Goal: Task Accomplishment & Management: Use online tool/utility

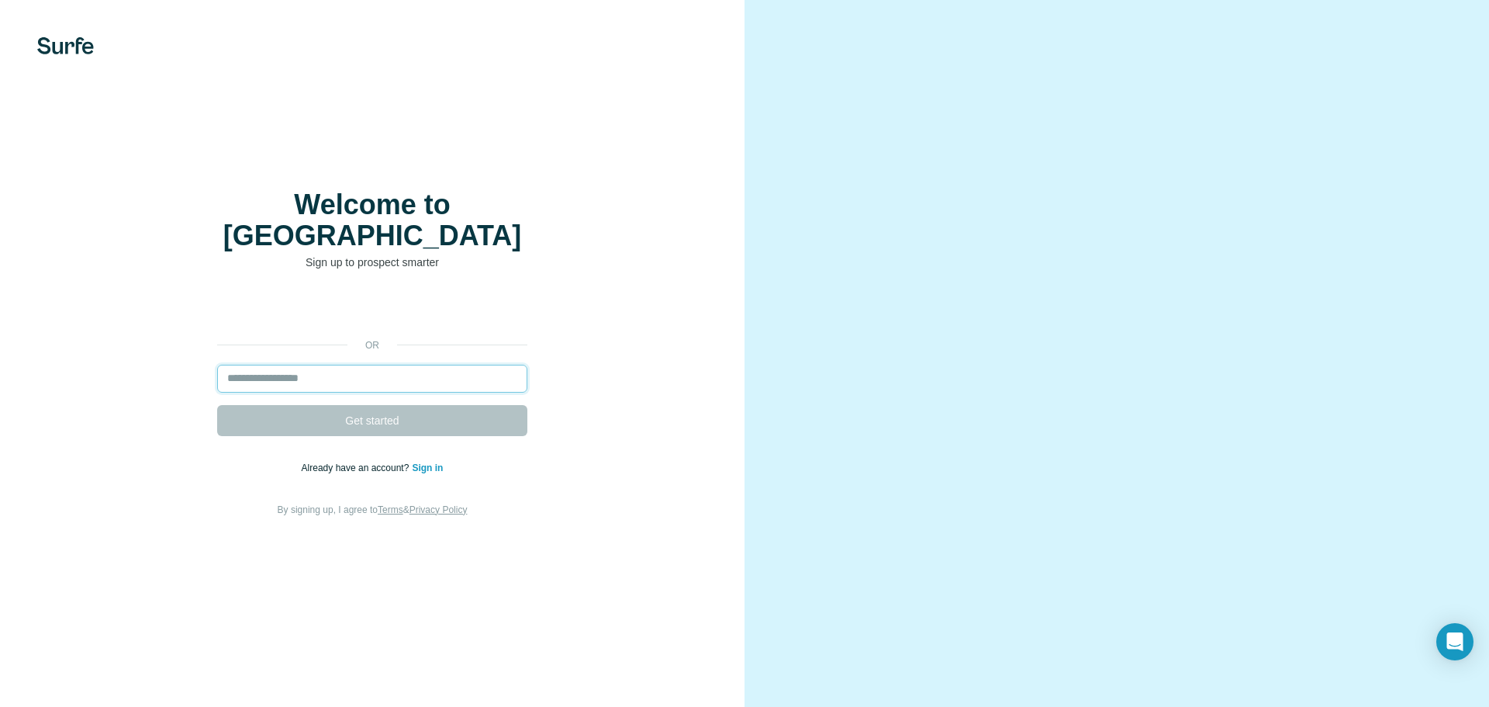
click at [379, 368] on input "email" at bounding box center [372, 379] width 310 height 28
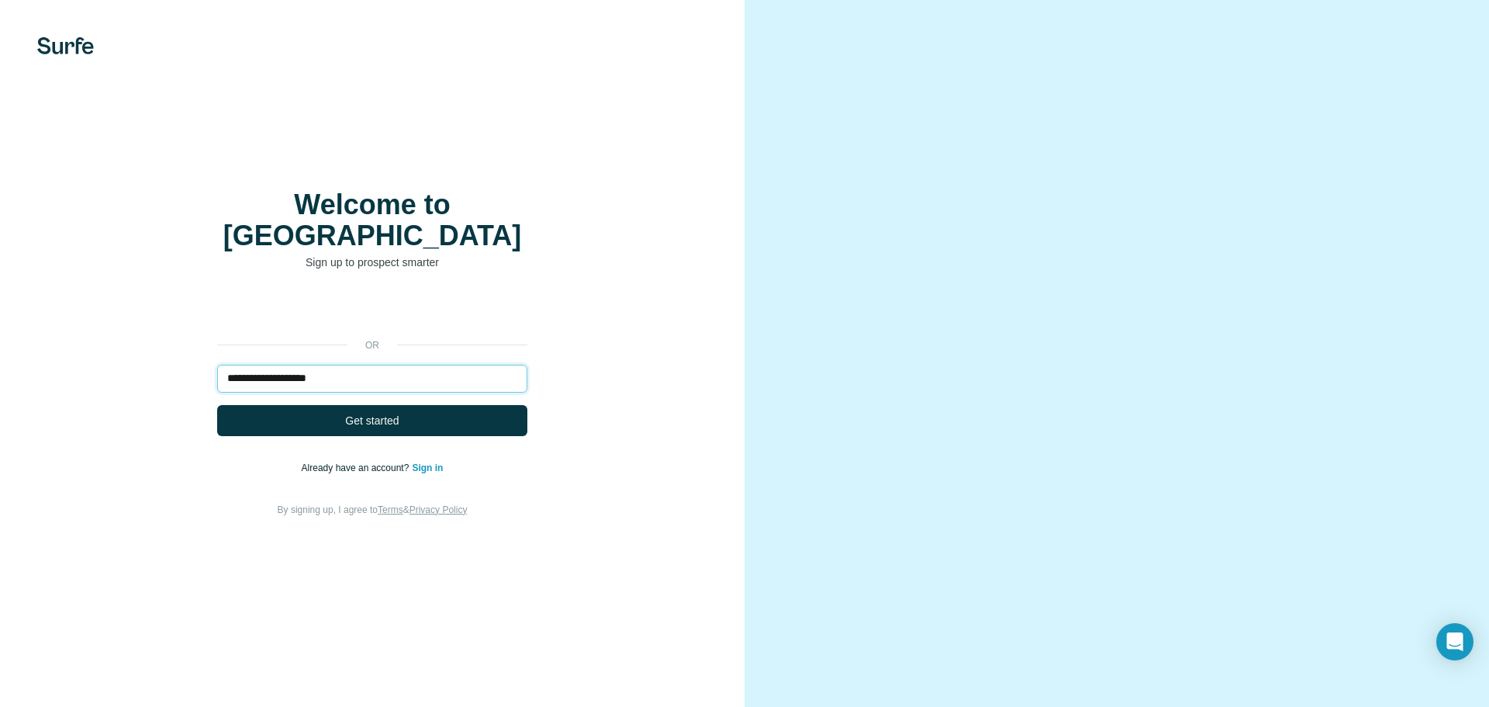
type input "**********"
click at [217, 405] on button "Get started" at bounding box center [372, 420] width 310 height 31
click at [399, 417] on button "Get started" at bounding box center [372, 420] width 310 height 31
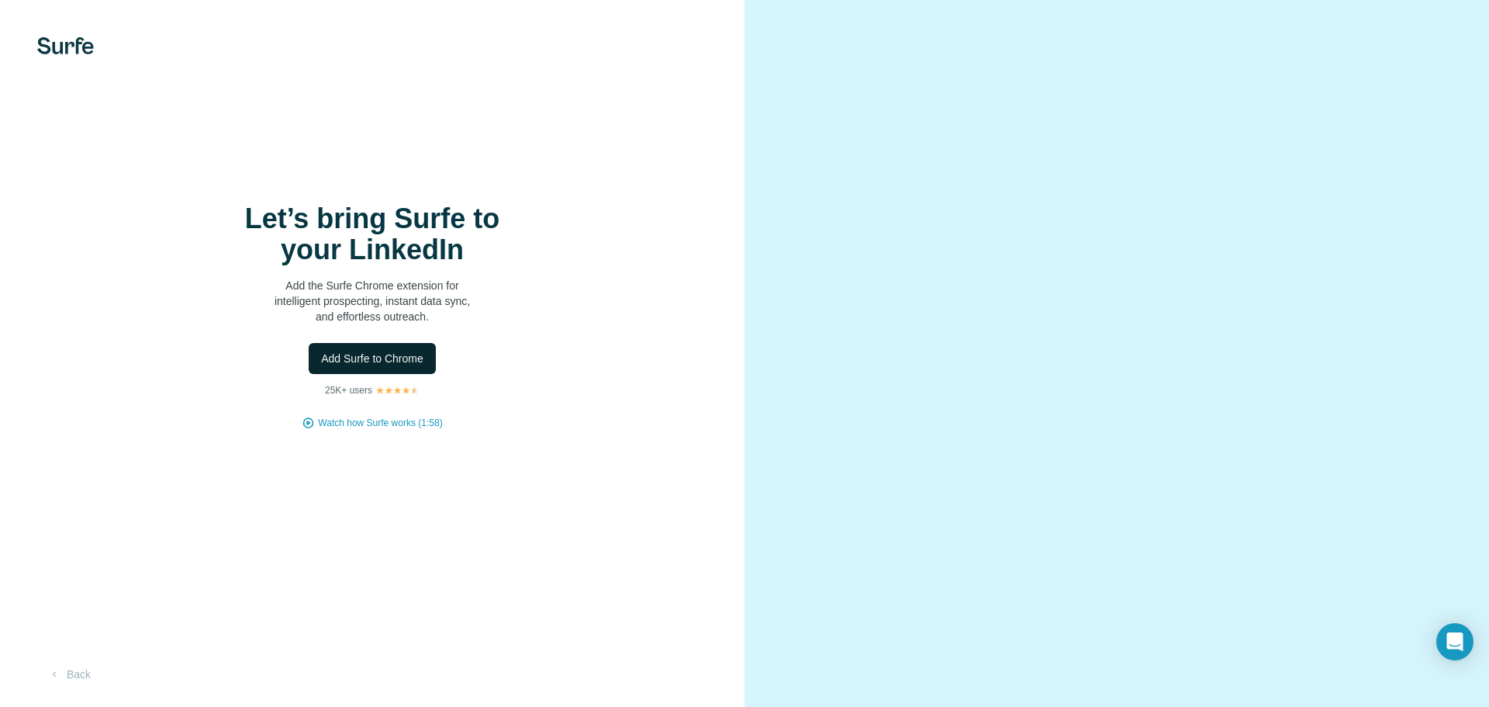
click at [375, 354] on span "Add Surfe to Chrome" at bounding box center [372, 359] width 102 height 16
click at [67, 671] on button "Back" at bounding box center [69, 674] width 64 height 28
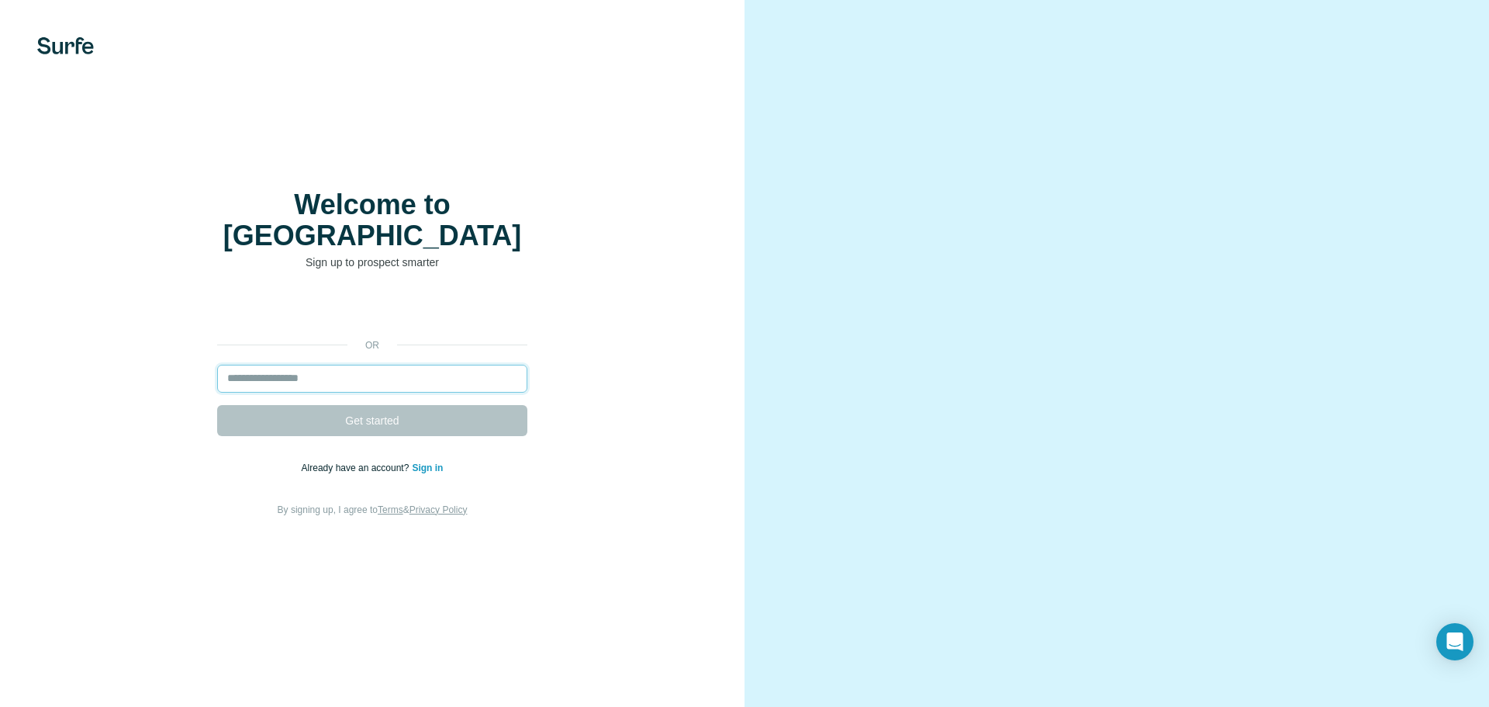
click at [460, 365] on input "email" at bounding box center [372, 379] width 310 height 28
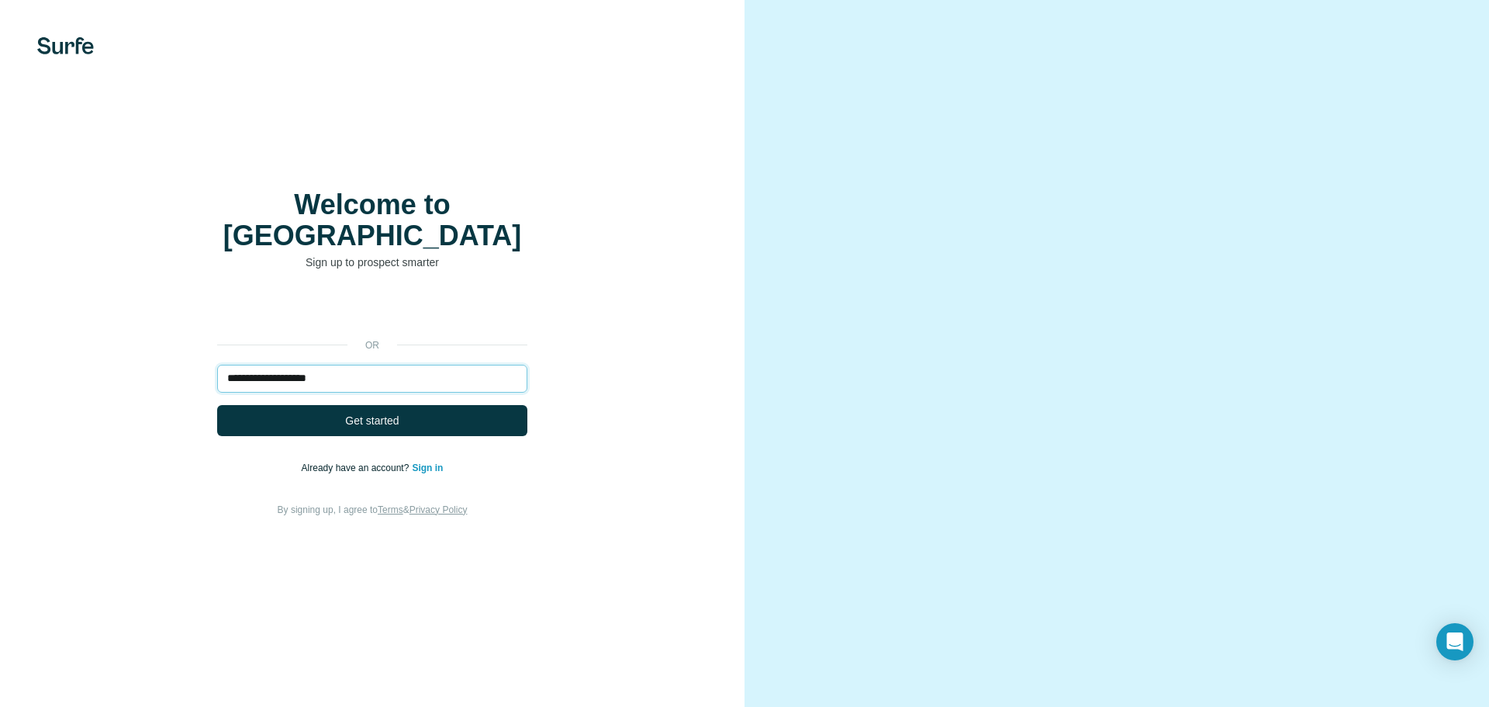
type input "**********"
click at [217, 405] on button "Get started" at bounding box center [372, 420] width 310 height 31
click at [451, 406] on button "Get started" at bounding box center [372, 420] width 310 height 31
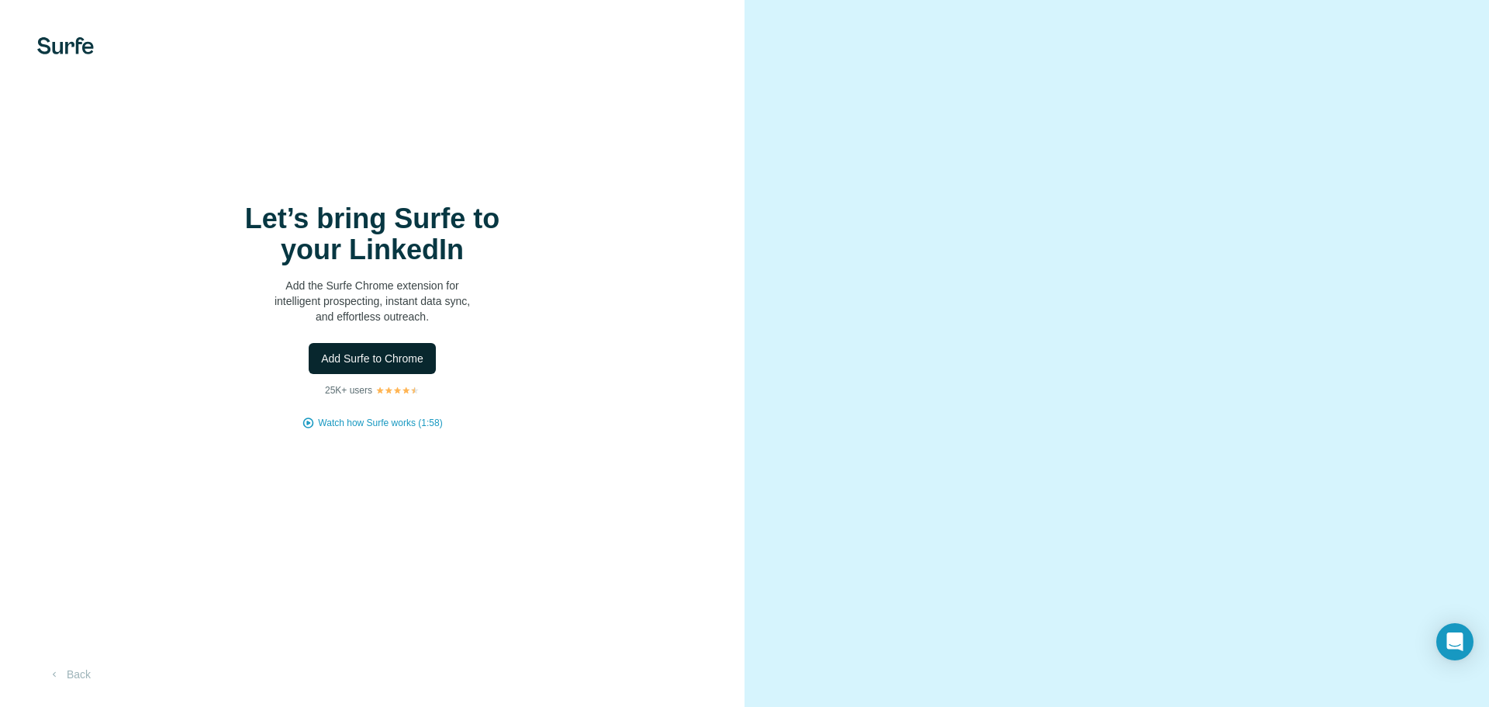
click at [382, 360] on span "Add Surfe to Chrome" at bounding box center [372, 359] width 102 height 16
click at [373, 371] on button "Add Surfe to Chrome" at bounding box center [372, 358] width 127 height 31
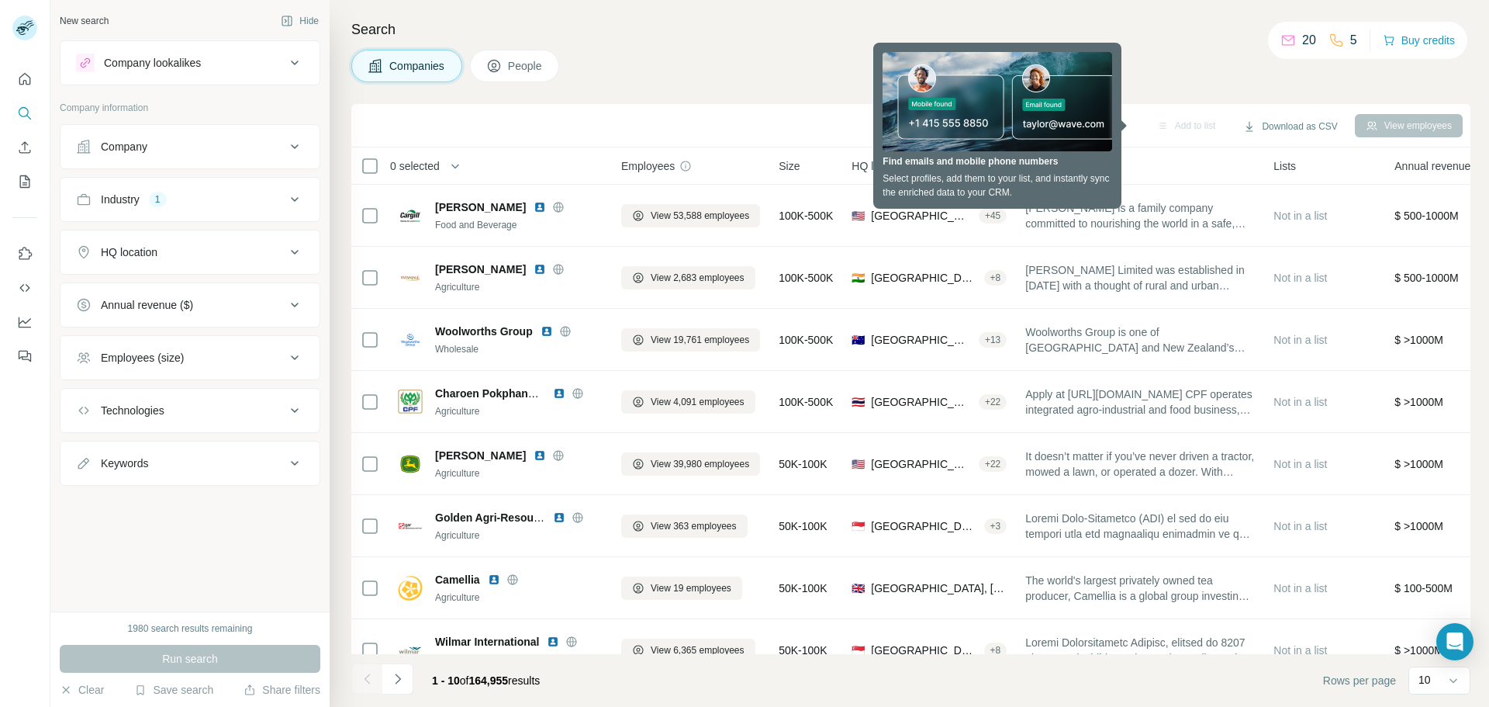
click at [286, 150] on icon at bounding box center [294, 146] width 19 height 19
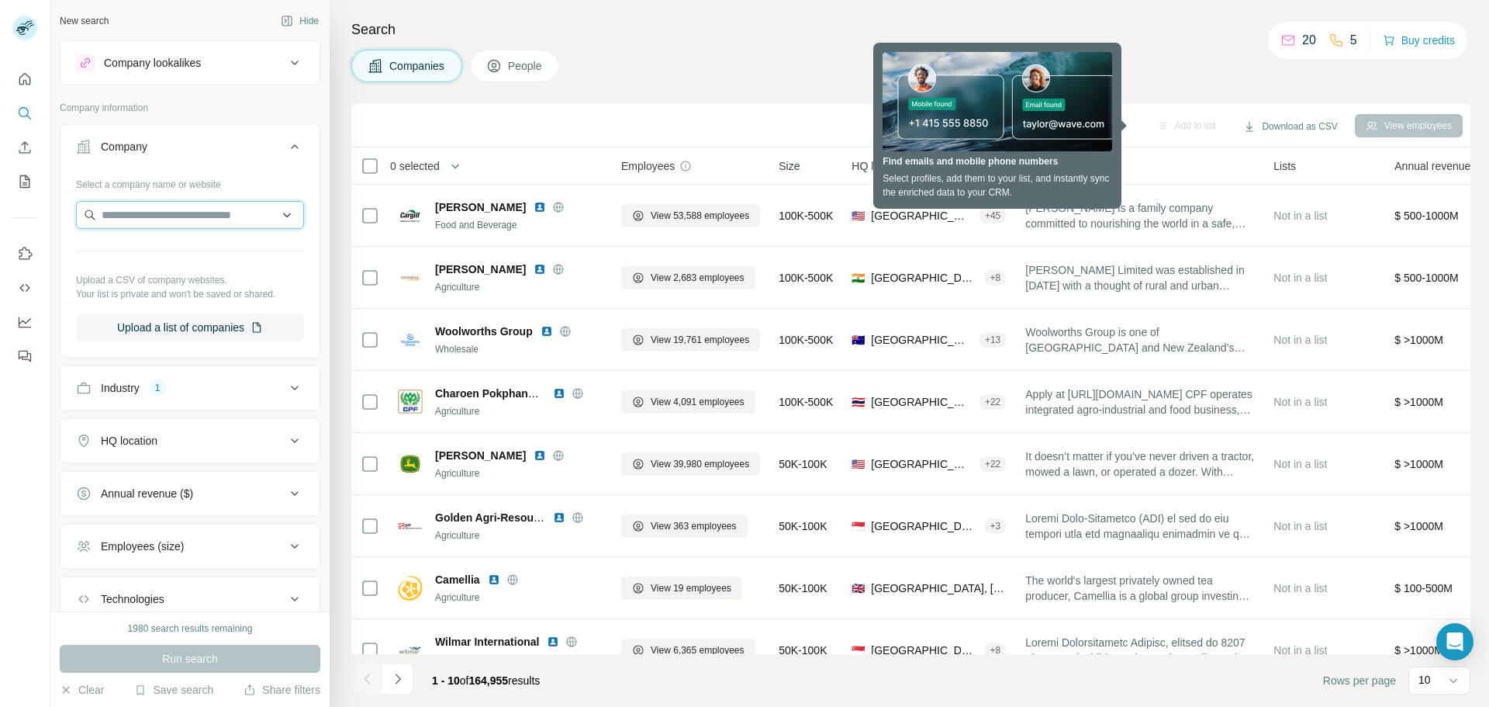
click at [216, 212] on input "text" at bounding box center [190, 215] width 228 height 28
click at [209, 392] on div "Industry 1" at bounding box center [180, 388] width 209 height 16
click at [655, 16] on div "Search Companies People Add to list Download as CSV View employees 0 selected C…" at bounding box center [910, 353] width 1160 height 707
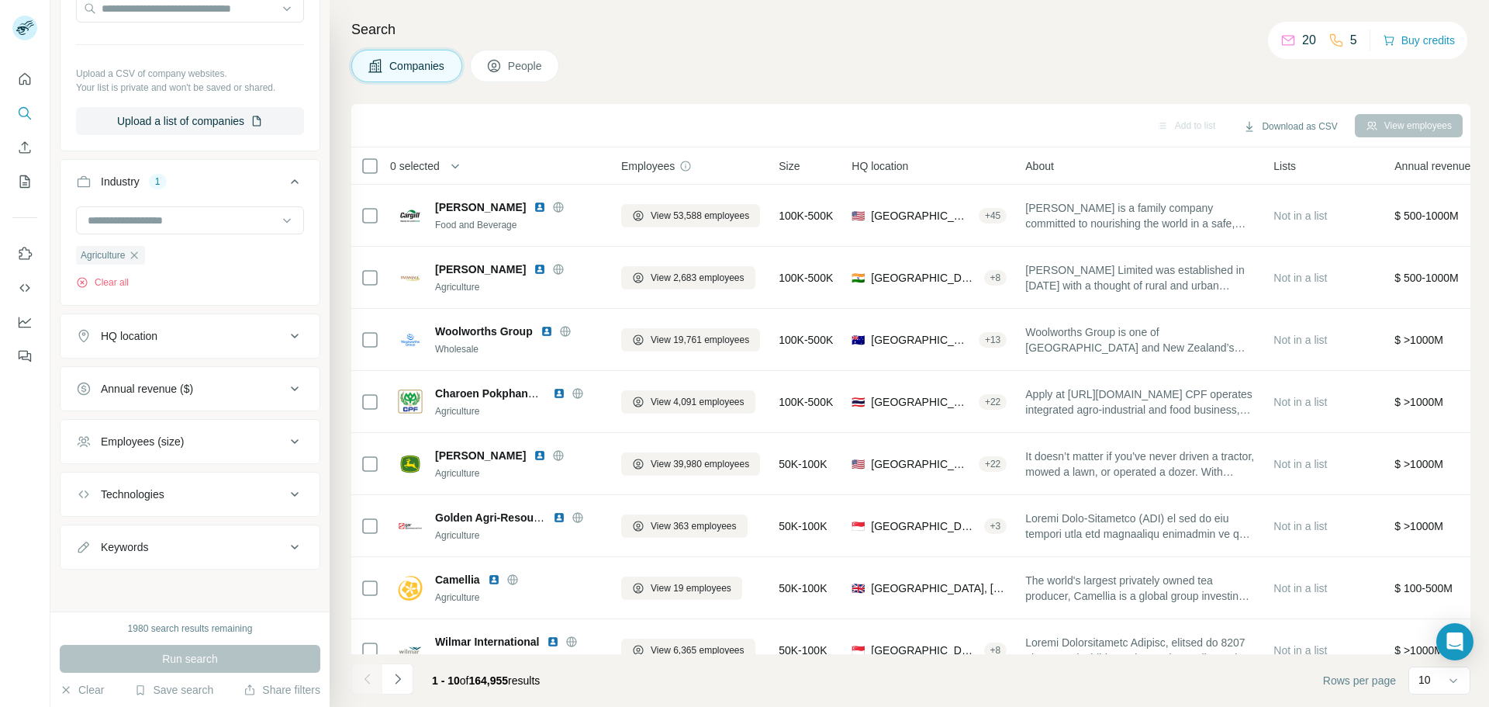
scroll to position [209, 0]
click at [217, 343] on button "HQ location" at bounding box center [189, 334] width 259 height 37
click at [166, 369] on input "text" at bounding box center [190, 372] width 228 height 28
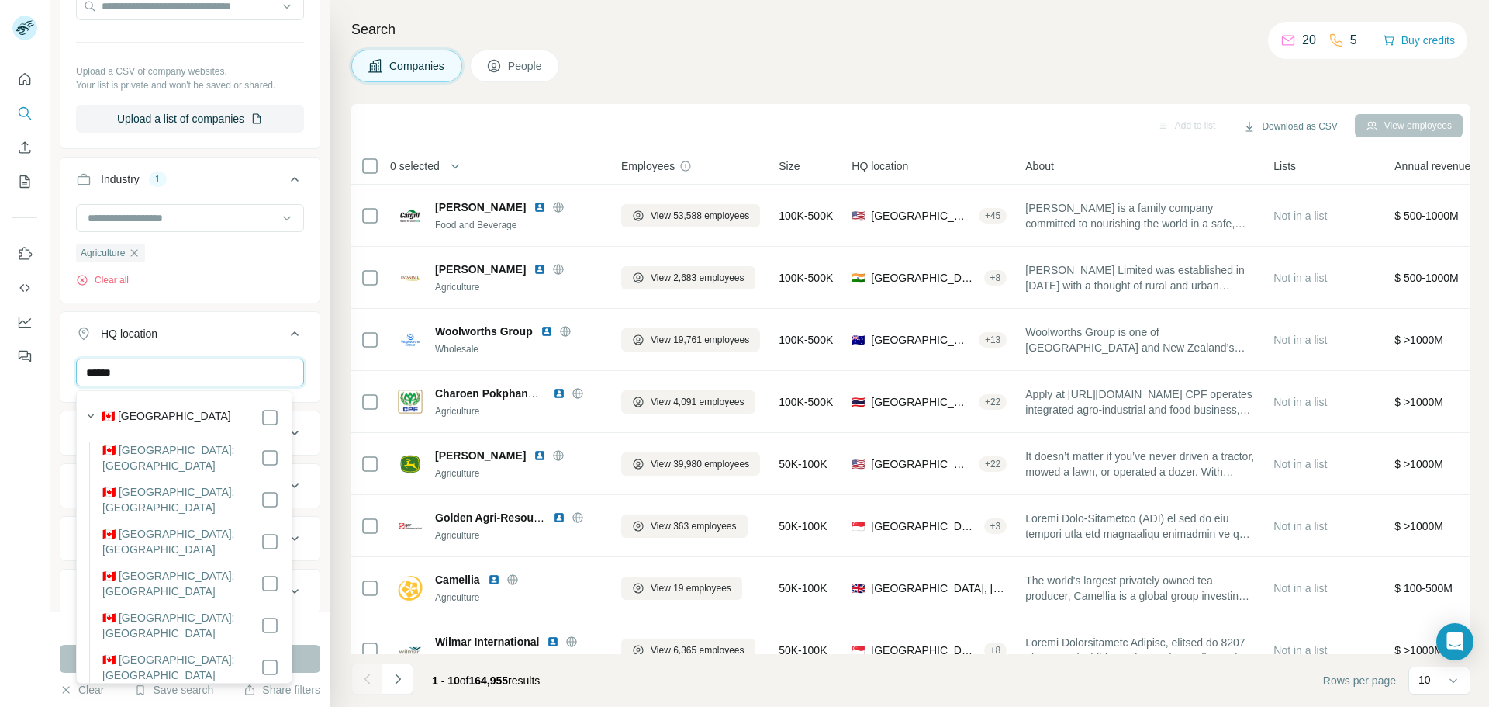
type input "******"
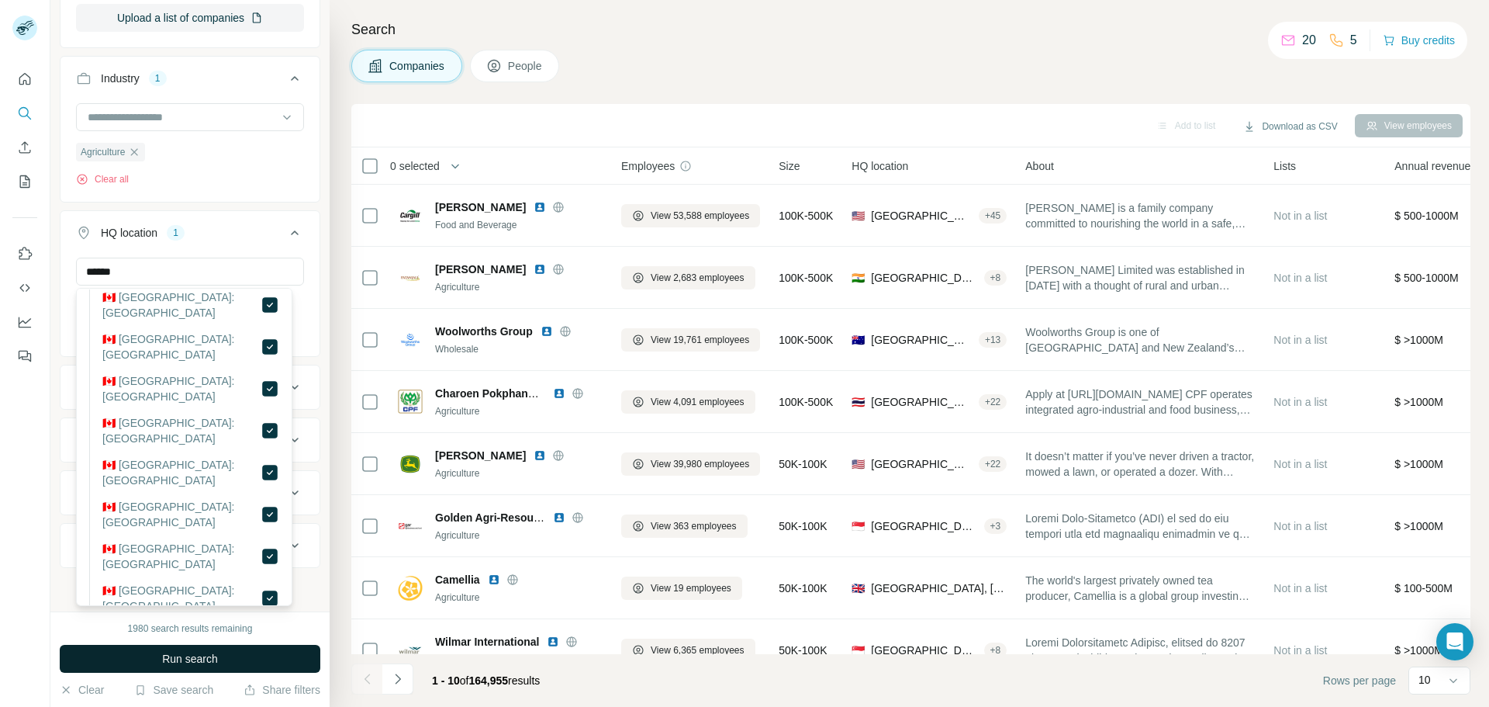
scroll to position [78, 0]
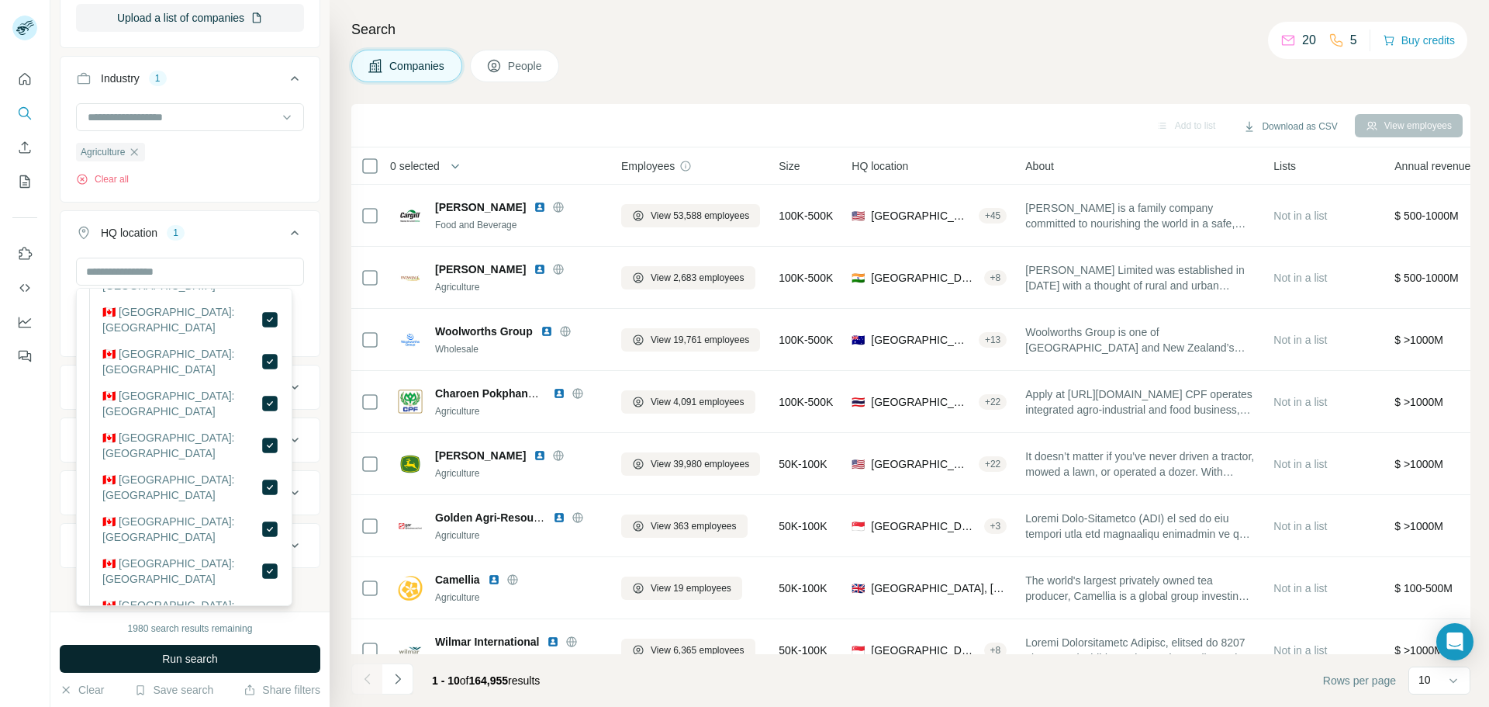
click at [253, 662] on button "Run search" at bounding box center [190, 659] width 261 height 28
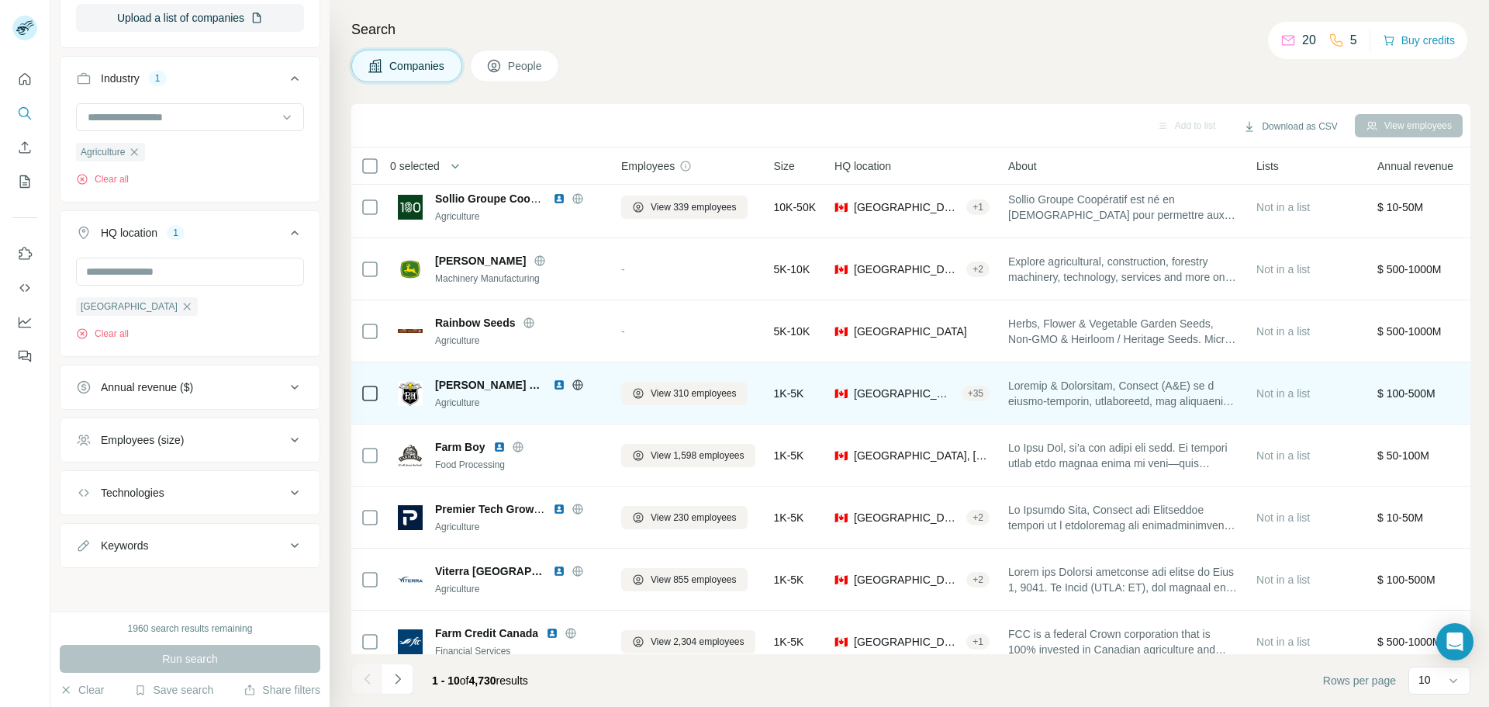
scroll to position [0, 0]
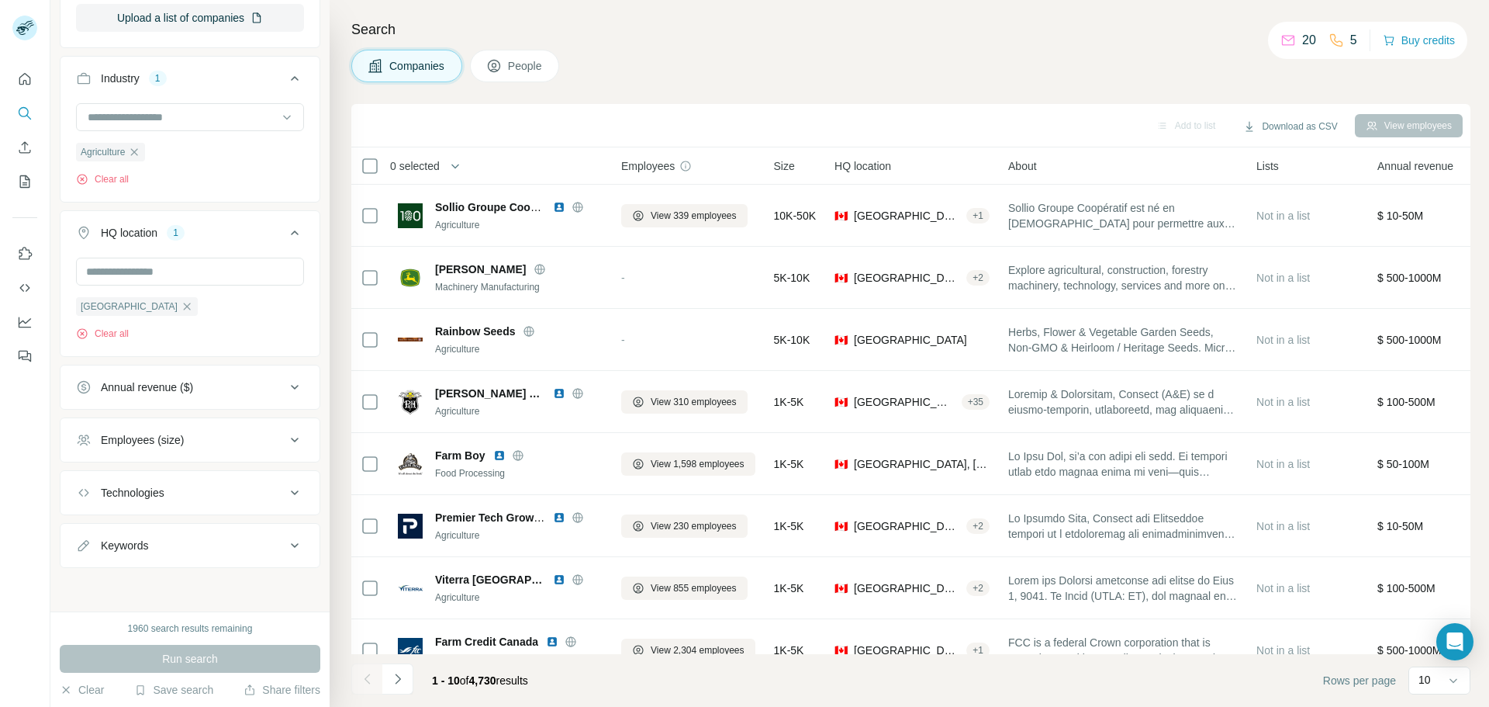
click at [1415, 166] on span "Annual revenue" at bounding box center [1415, 166] width 76 height 16
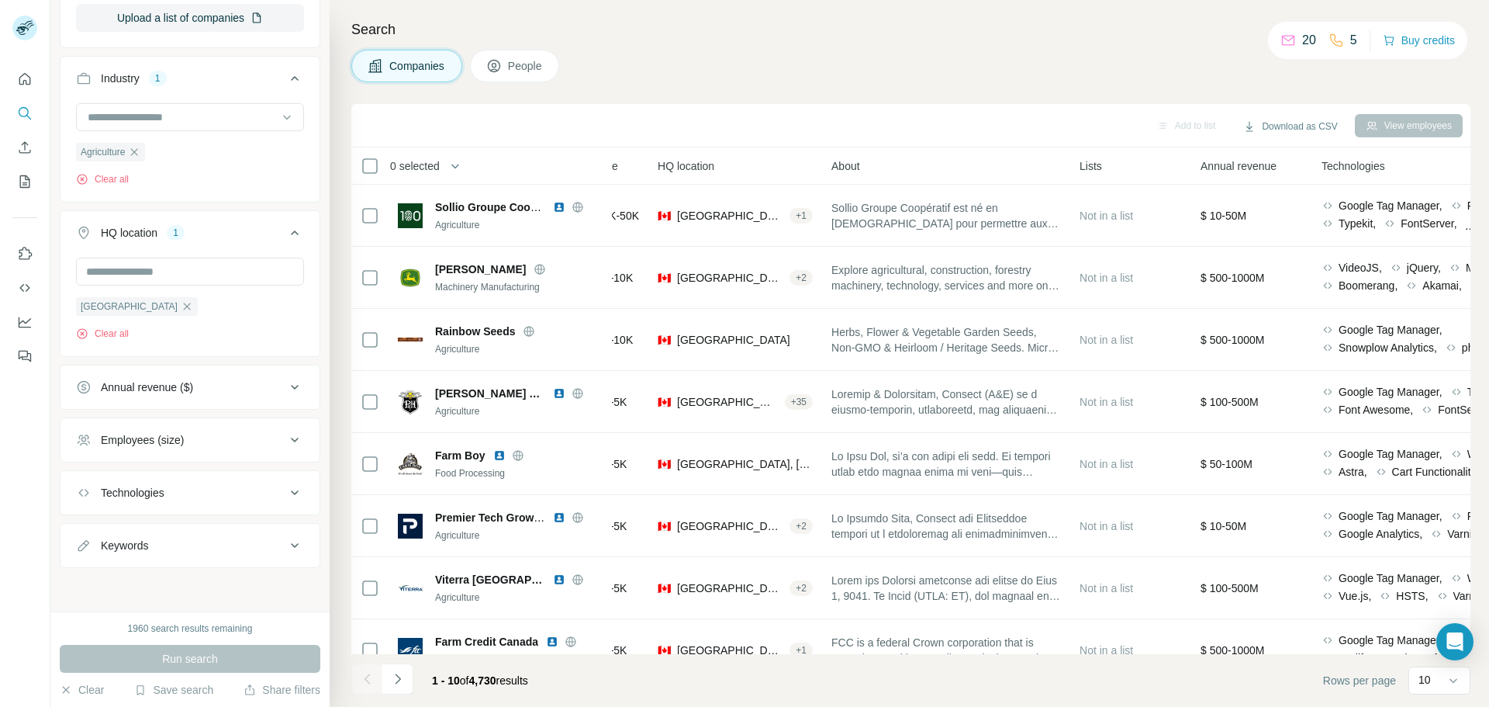
scroll to position [0, 330]
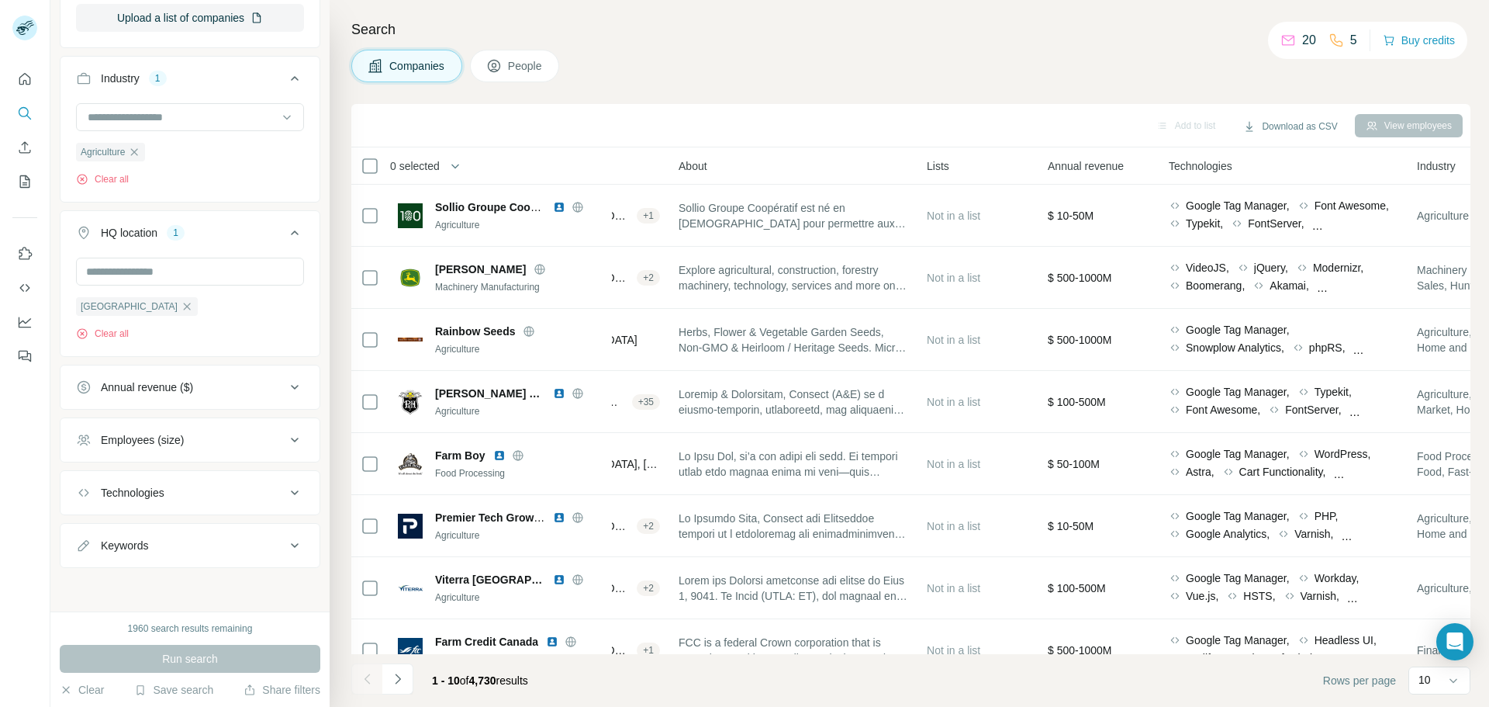
click at [1086, 164] on span "Annual revenue" at bounding box center [1086, 166] width 76 height 16
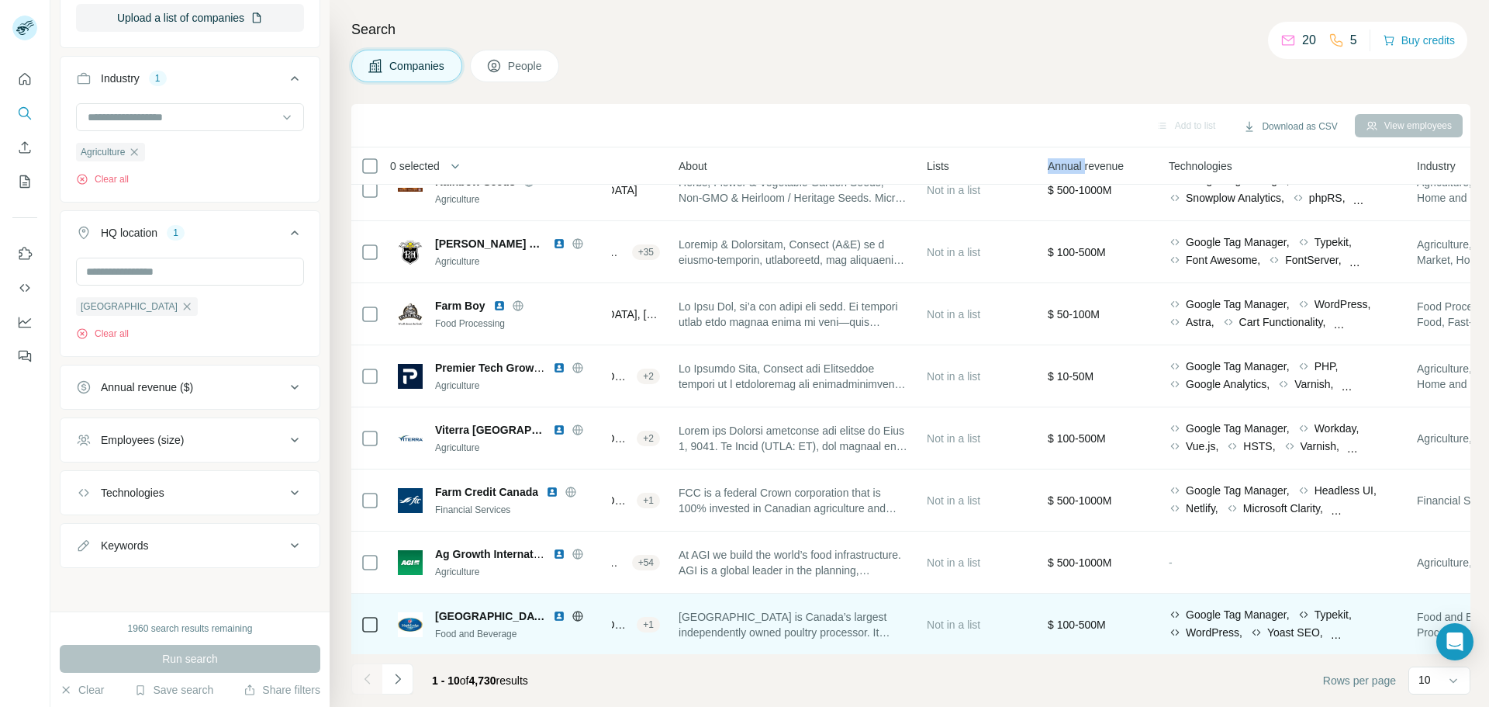
scroll to position [159, 330]
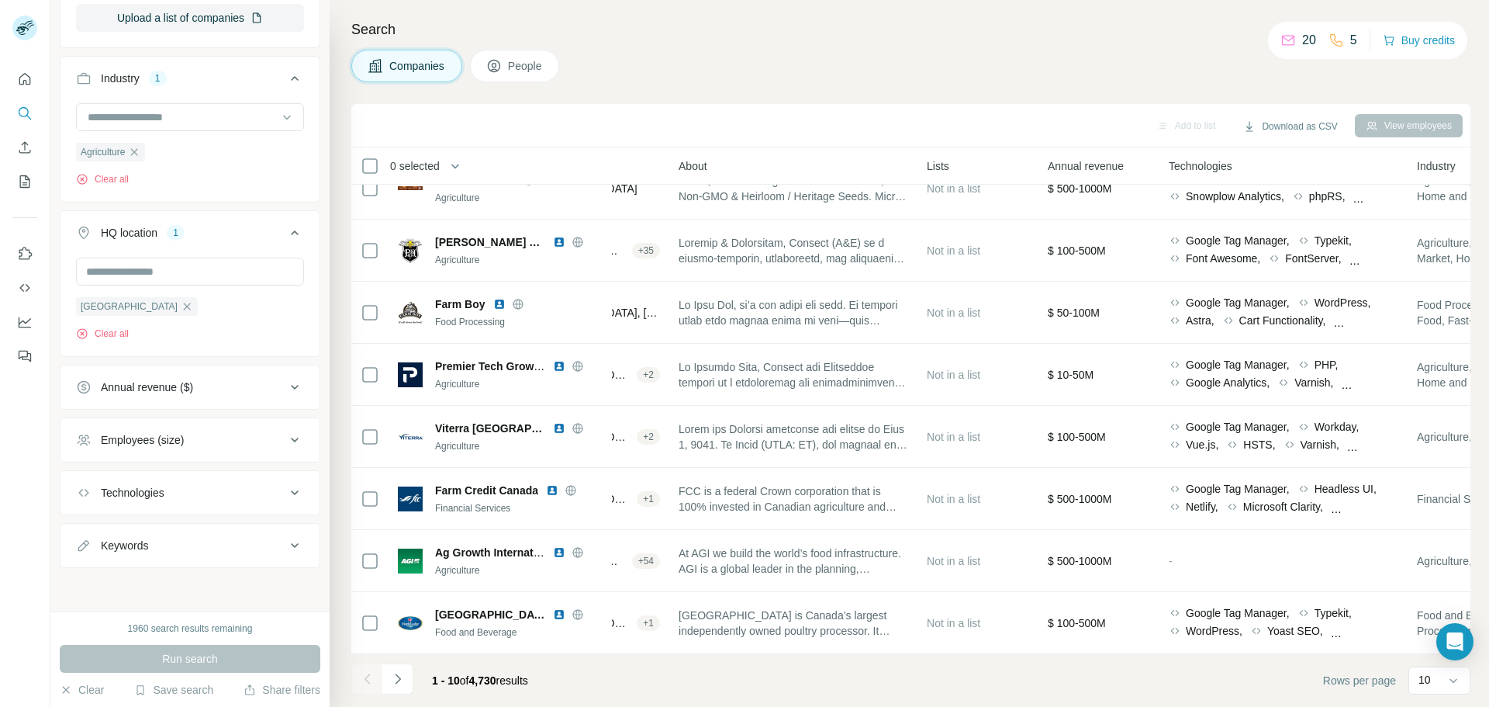
drag, startPoint x: 799, startPoint y: 654, endPoint x: 657, endPoint y: 662, distance: 142.1
click at [657, 662] on footer "1 - 10 of 4,730 results Rows per page 10" at bounding box center [910, 680] width 1119 height 53
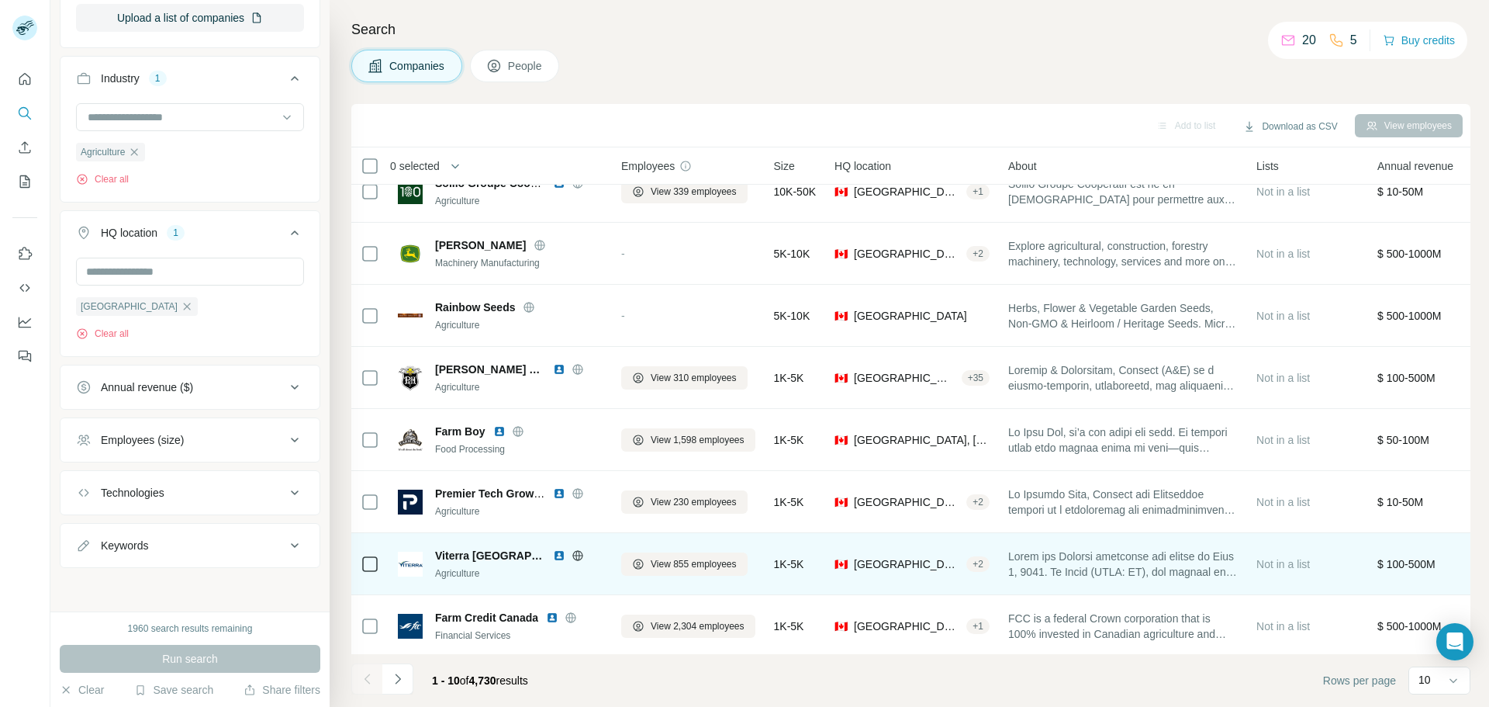
scroll to position [0, 0]
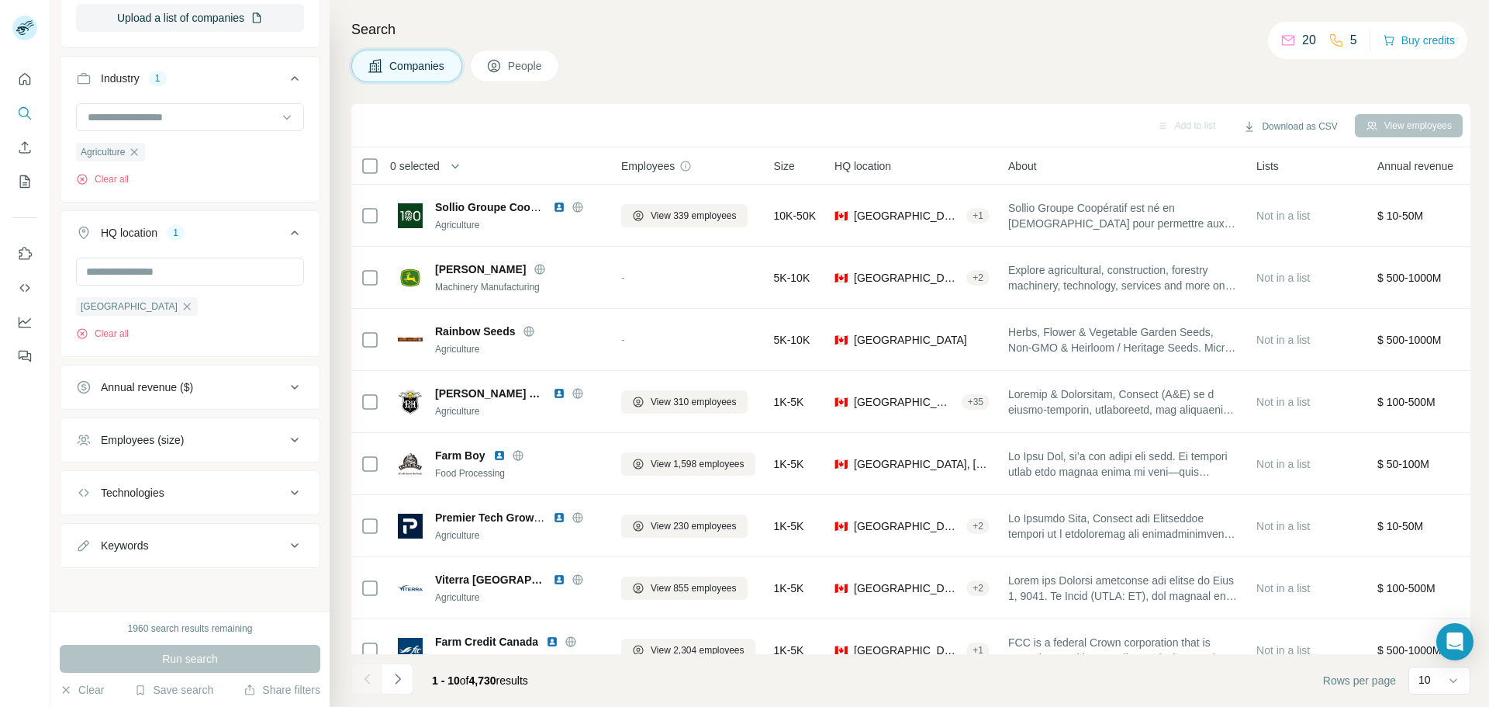
click at [233, 393] on div "Annual revenue ($)" at bounding box center [180, 387] width 209 height 16
click at [233, 393] on div "Annual revenue ($)" at bounding box center [180, 386] width 209 height 16
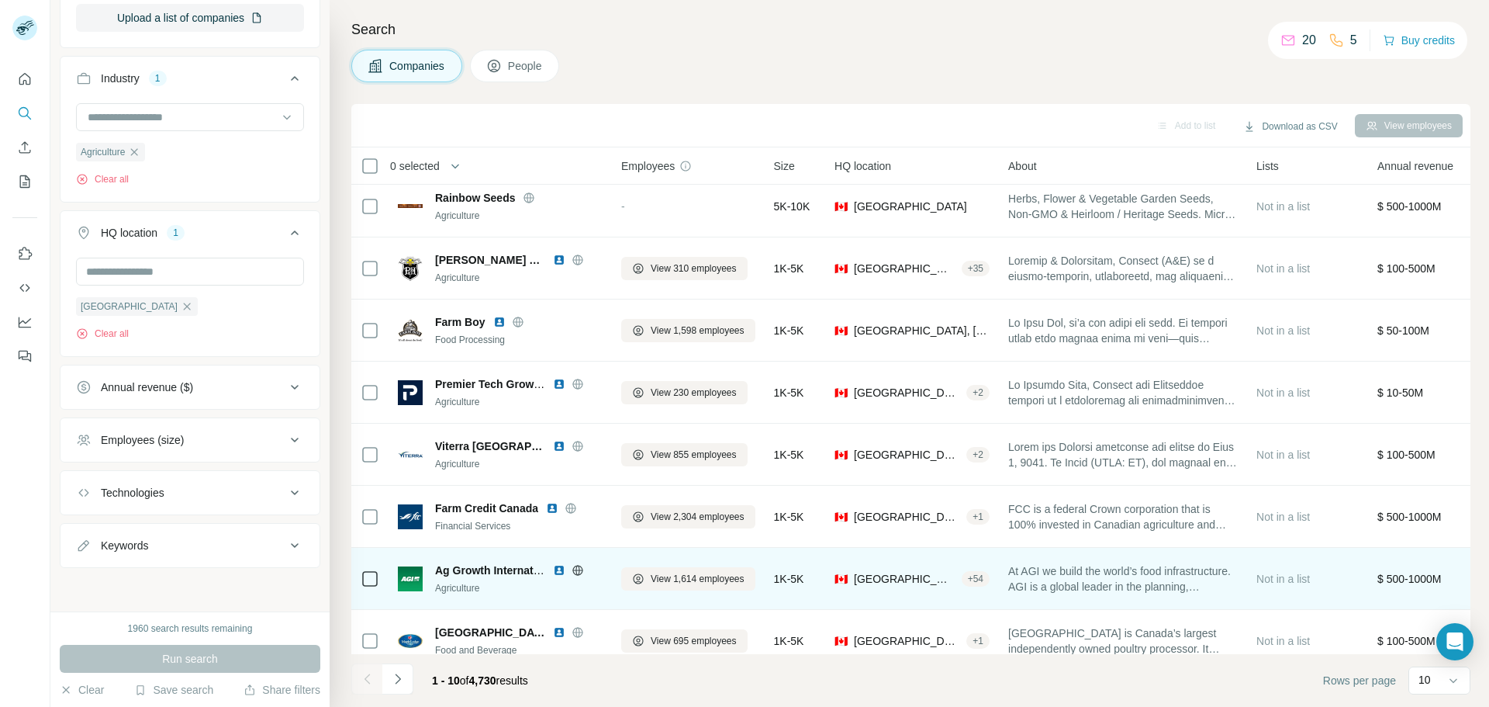
scroll to position [159, 0]
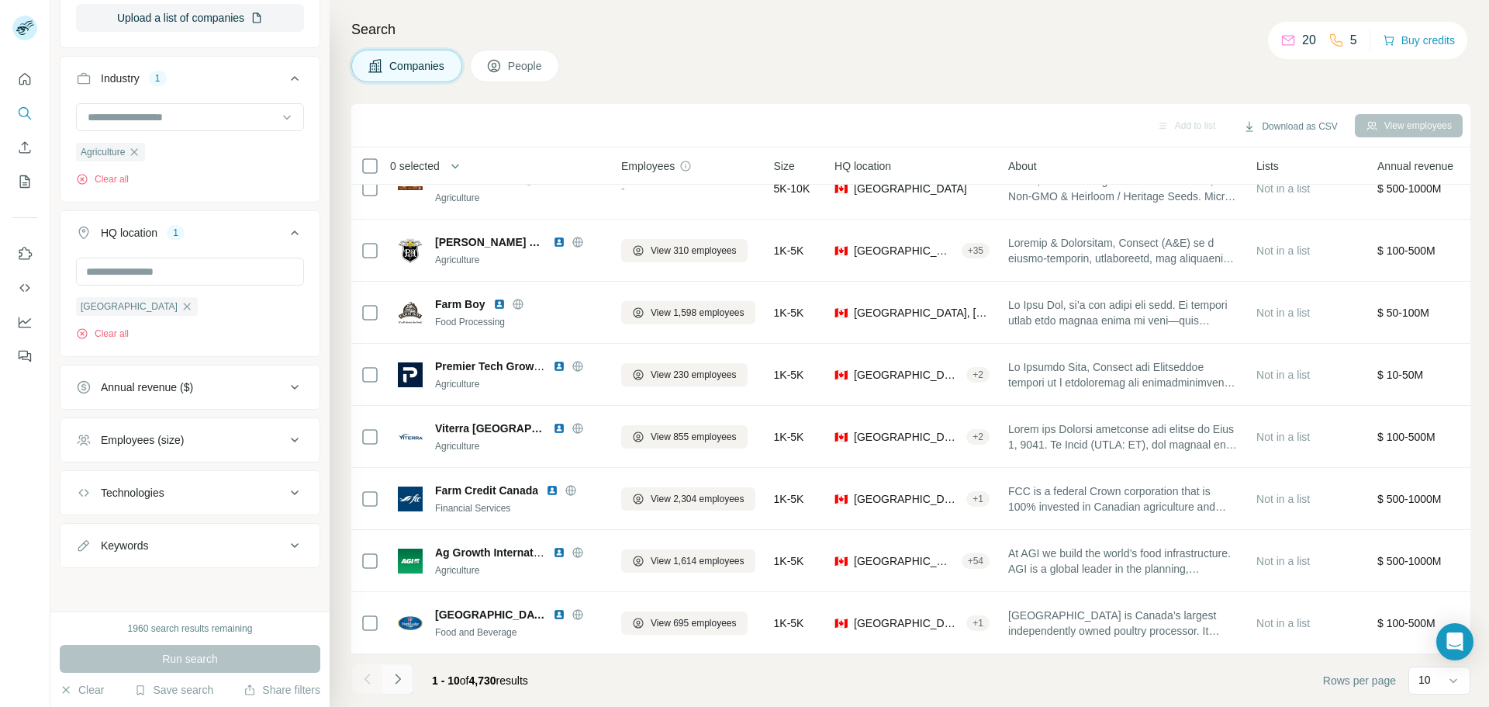
click at [399, 679] on icon "Navigate to next page" at bounding box center [397, 678] width 5 height 10
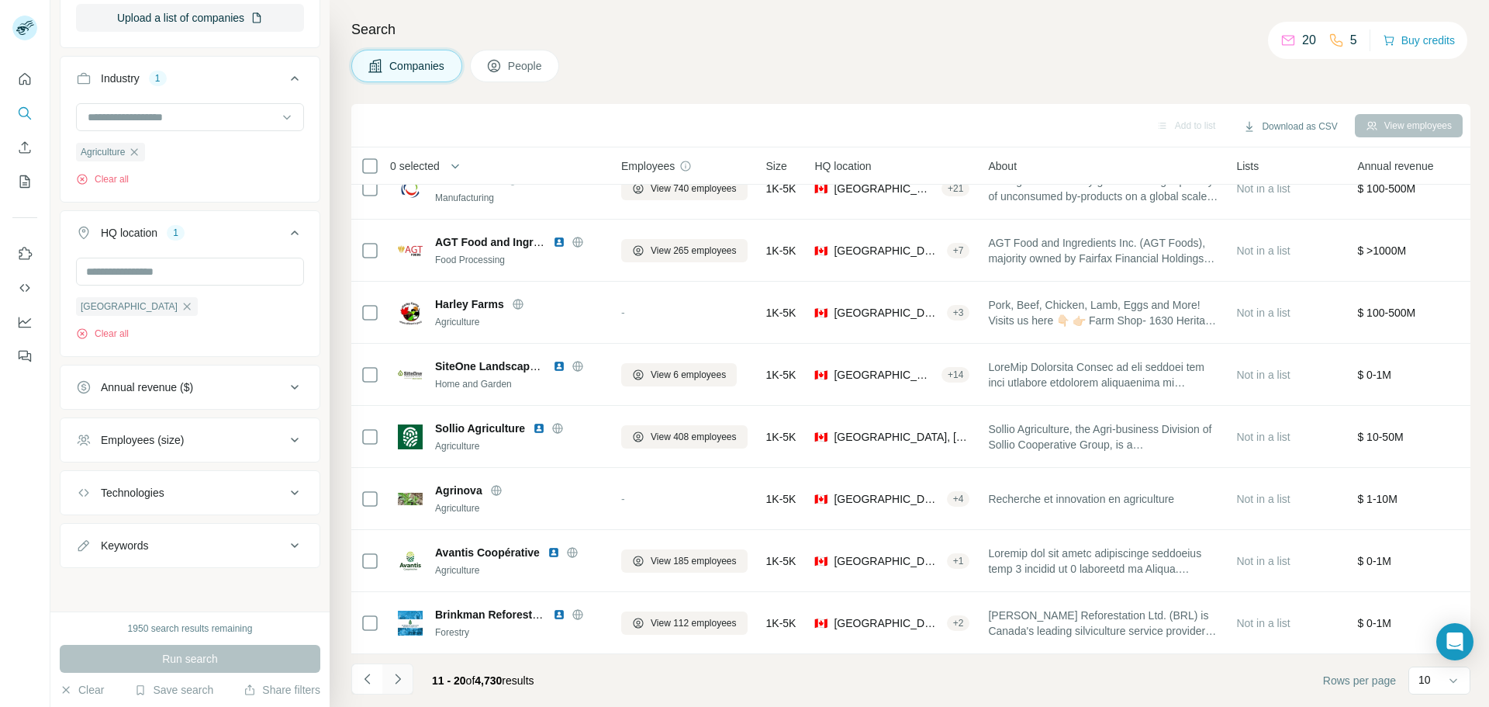
click at [393, 682] on icon "Navigate to next page" at bounding box center [398, 679] width 16 height 16
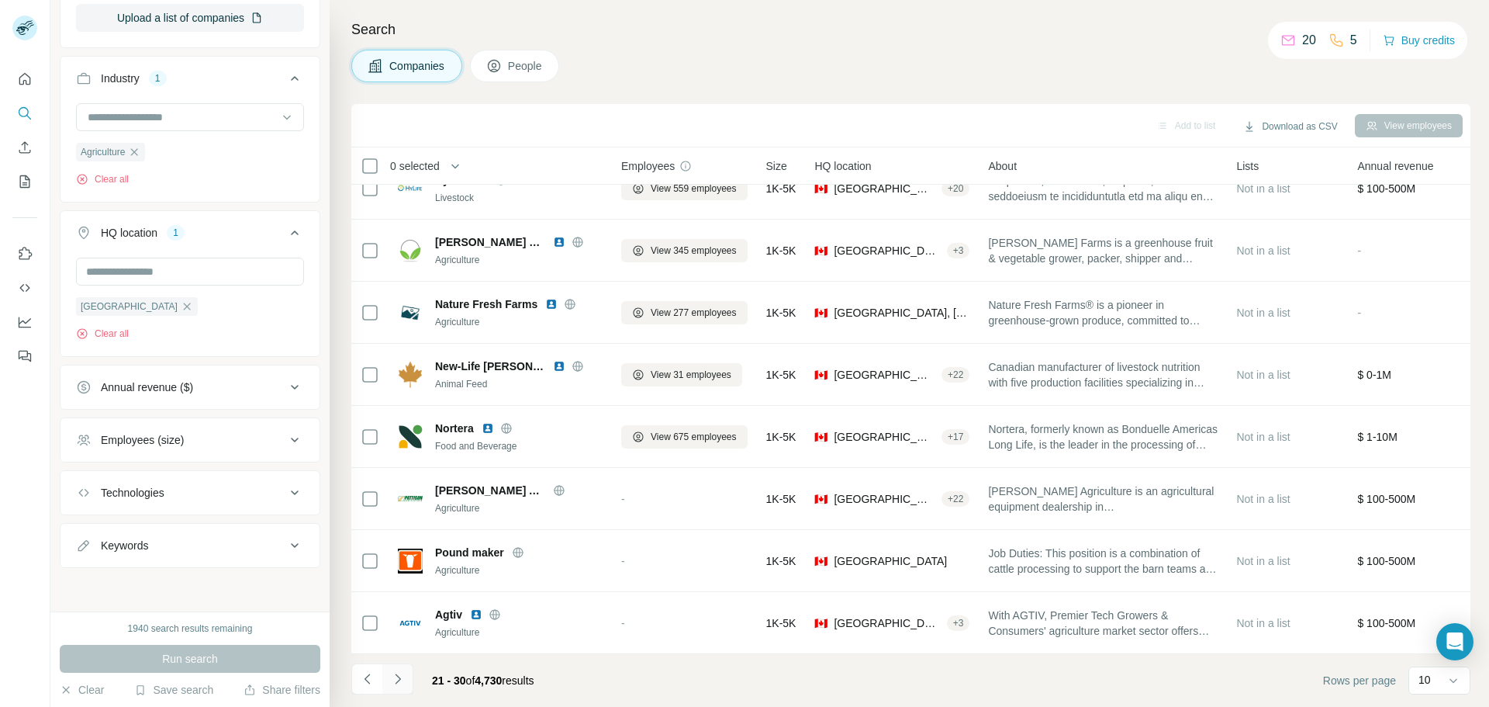
click at [406, 676] on button "Navigate to next page" at bounding box center [397, 678] width 31 height 31
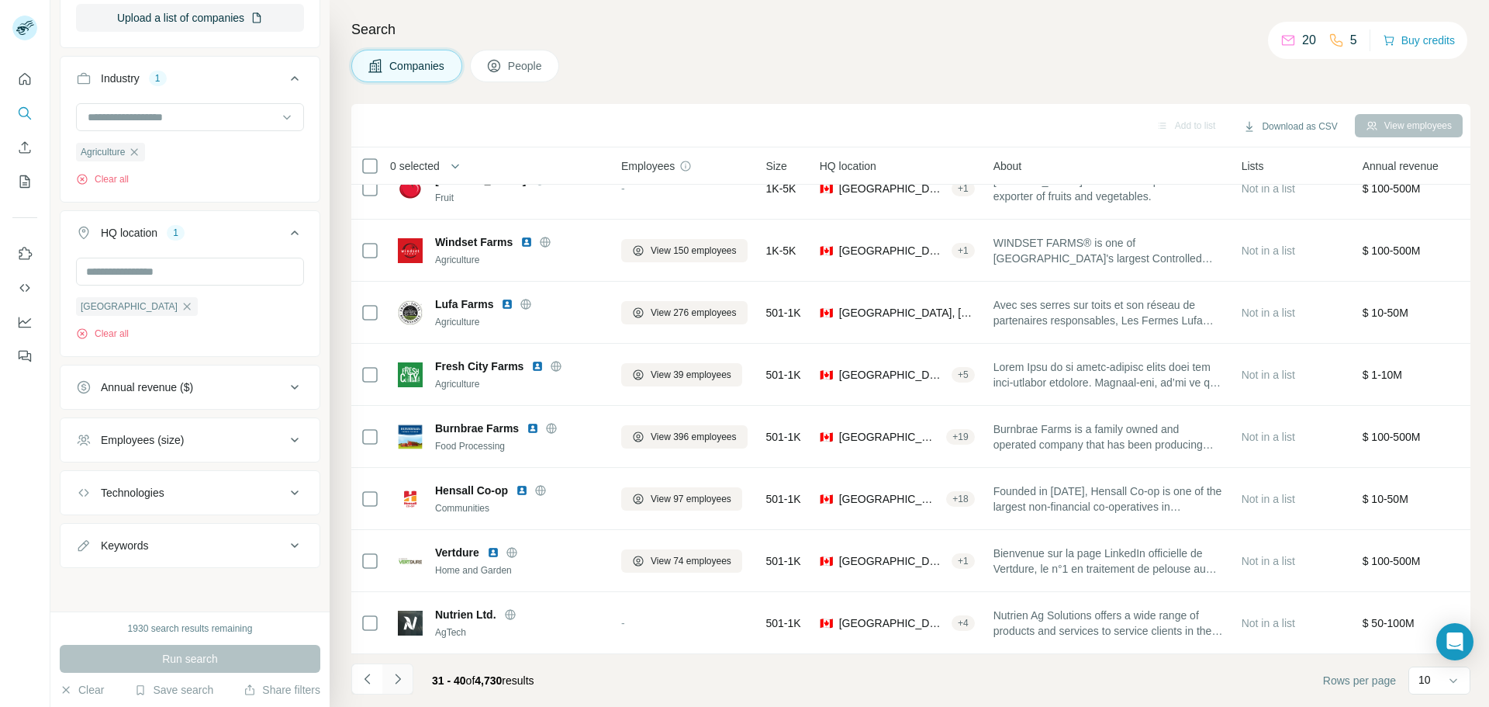
click at [403, 679] on icon "Navigate to next page" at bounding box center [398, 679] width 16 height 16
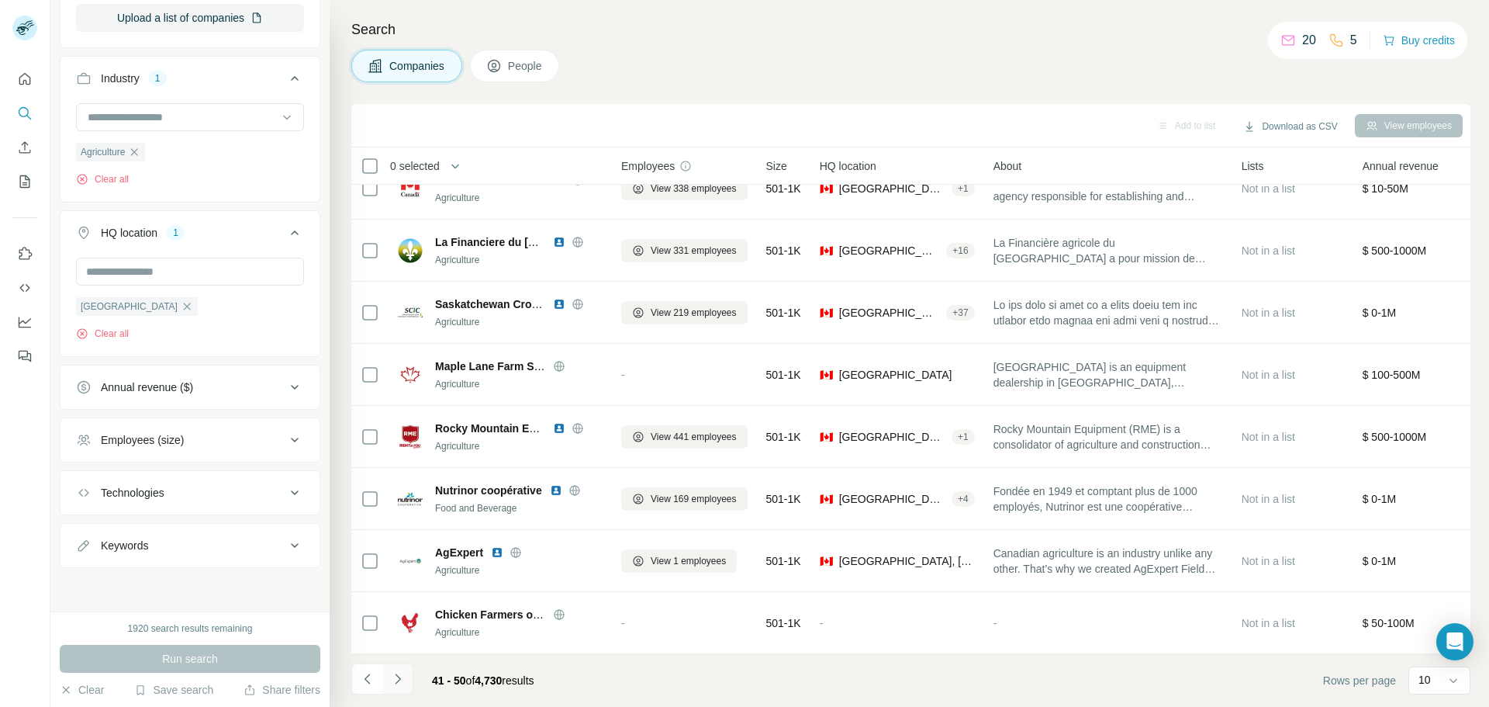
click at [403, 677] on icon "Navigate to next page" at bounding box center [398, 679] width 16 height 16
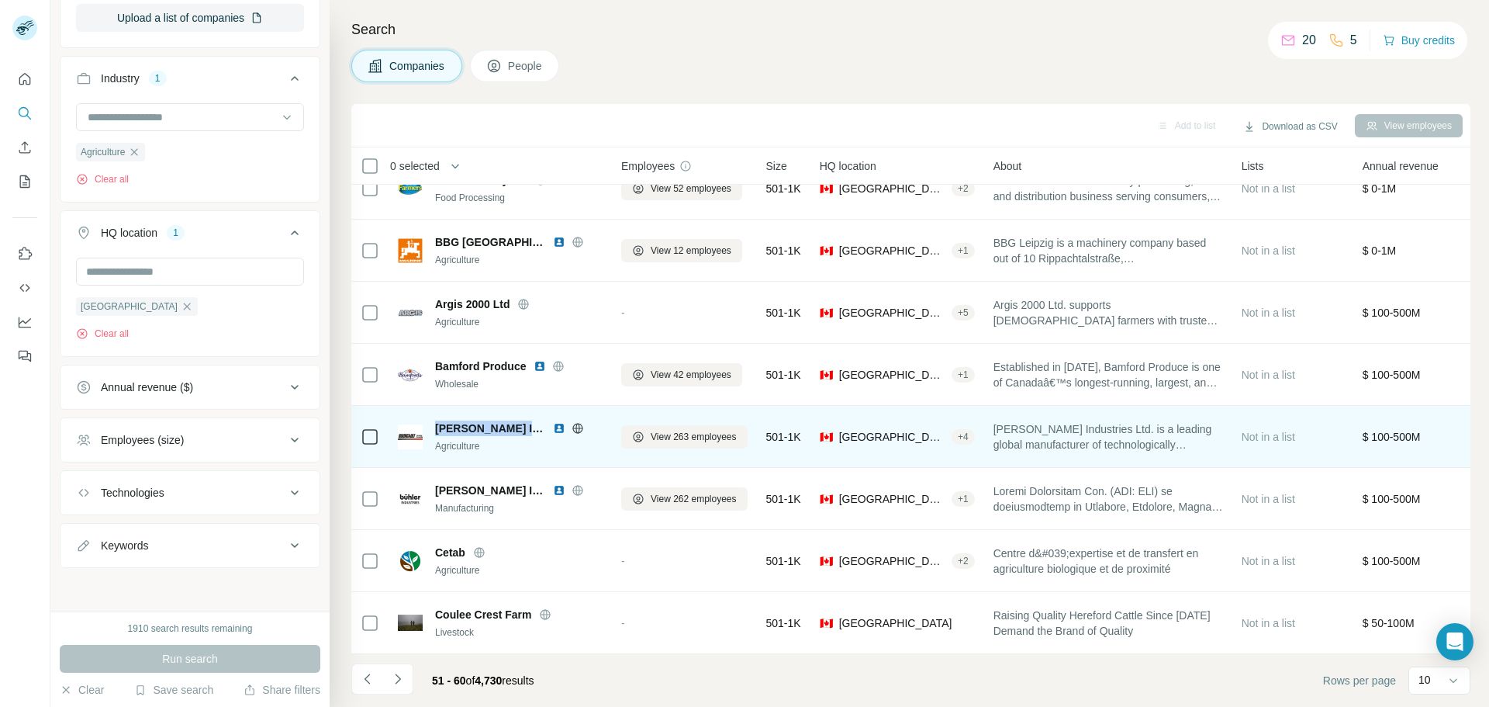
drag, startPoint x: 435, startPoint y: 420, endPoint x: 539, endPoint y: 426, distance: 104.1
click at [539, 426] on span "[PERSON_NAME] Industries" at bounding box center [490, 428] width 110 height 16
copy span "[PERSON_NAME] Industries"
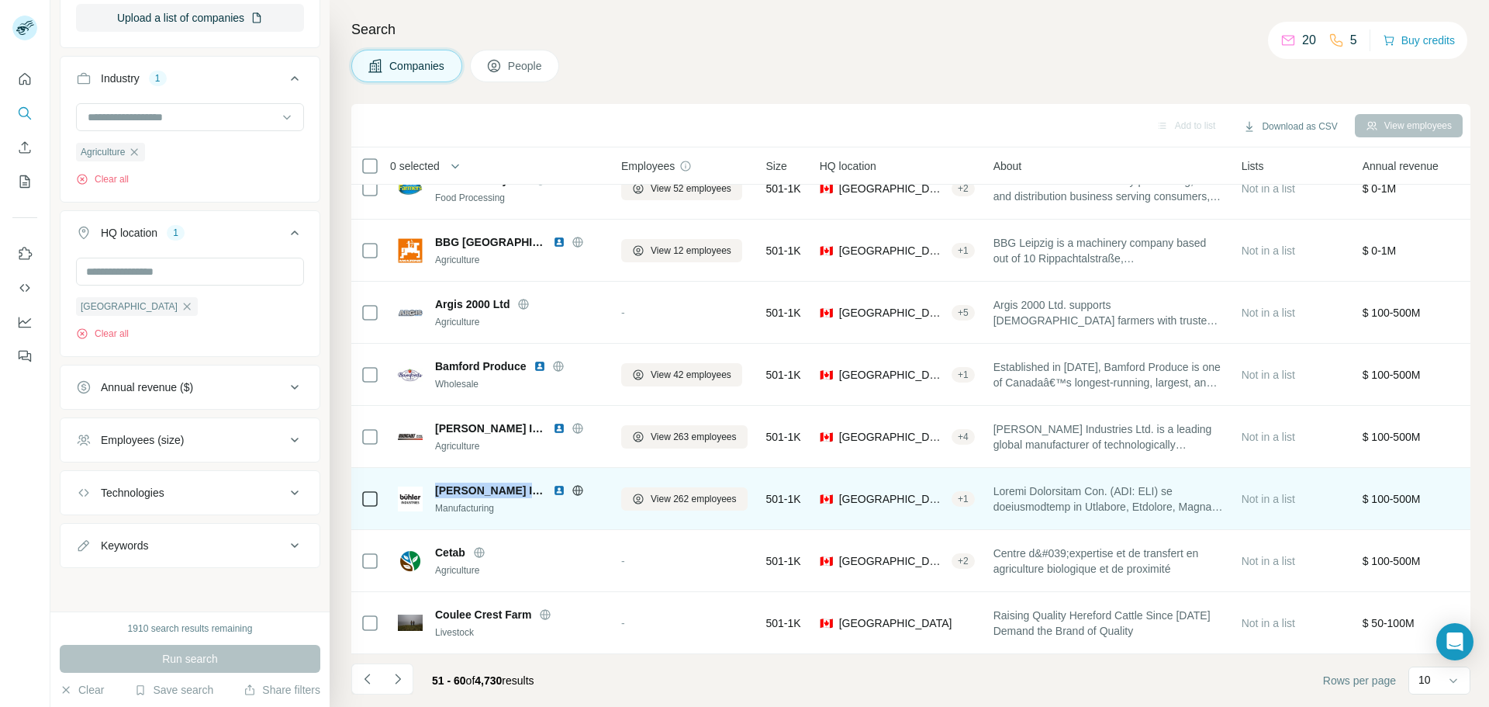
drag, startPoint x: 438, startPoint y: 479, endPoint x: 526, endPoint y: 479, distance: 87.6
click at [526, 482] on div "[PERSON_NAME] Industries" at bounding box center [519, 490] width 168 height 16
copy span "[PERSON_NAME] Industries"
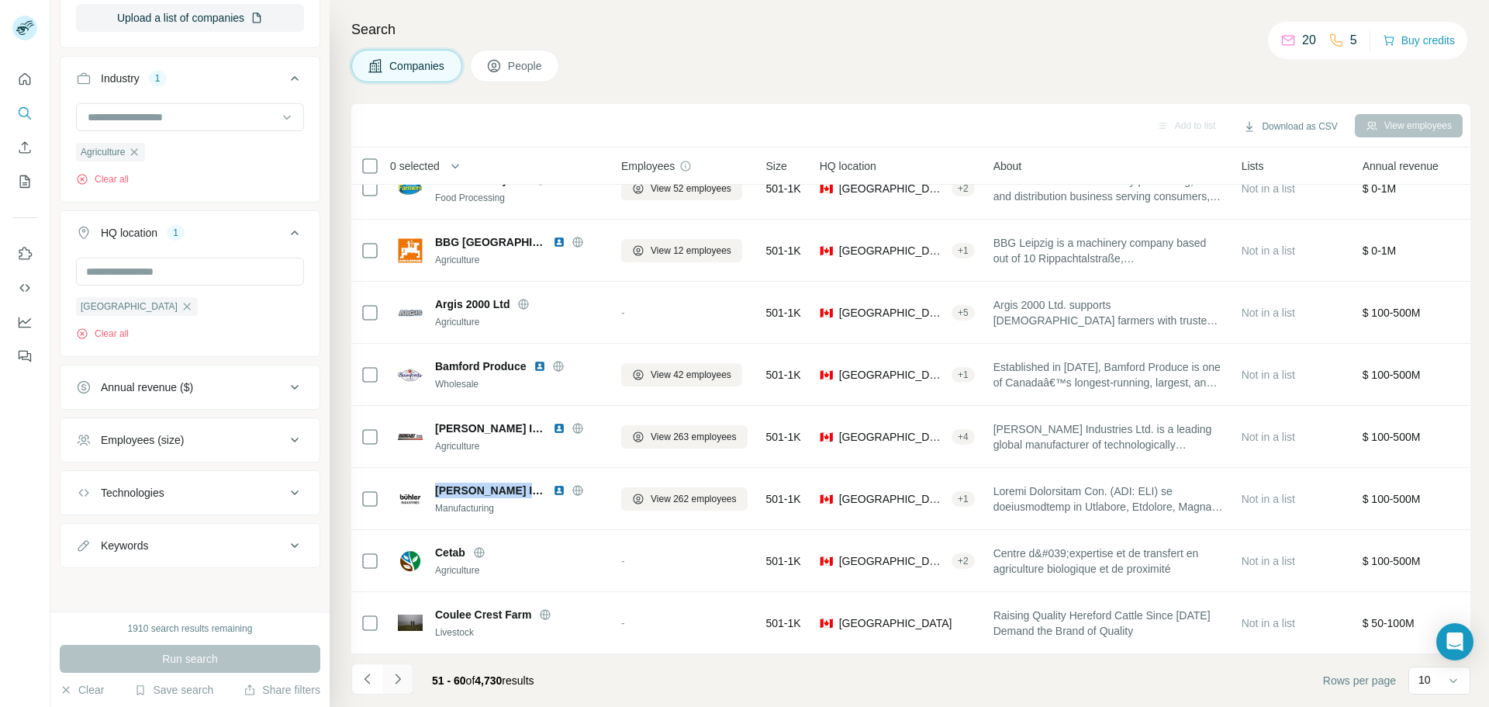
click at [400, 680] on icon "Navigate to next page" at bounding box center [398, 679] width 16 height 16
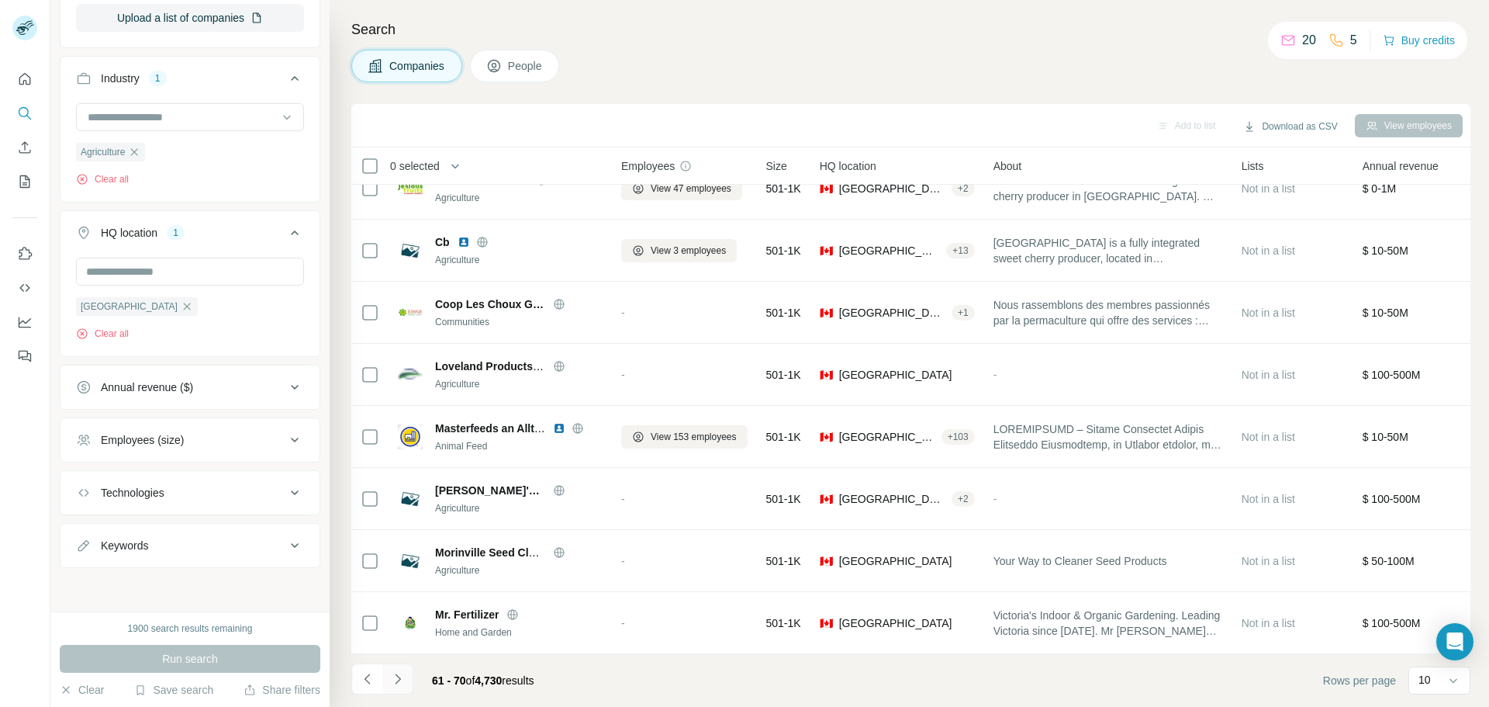
click at [409, 678] on button "Navigate to next page" at bounding box center [397, 678] width 31 height 31
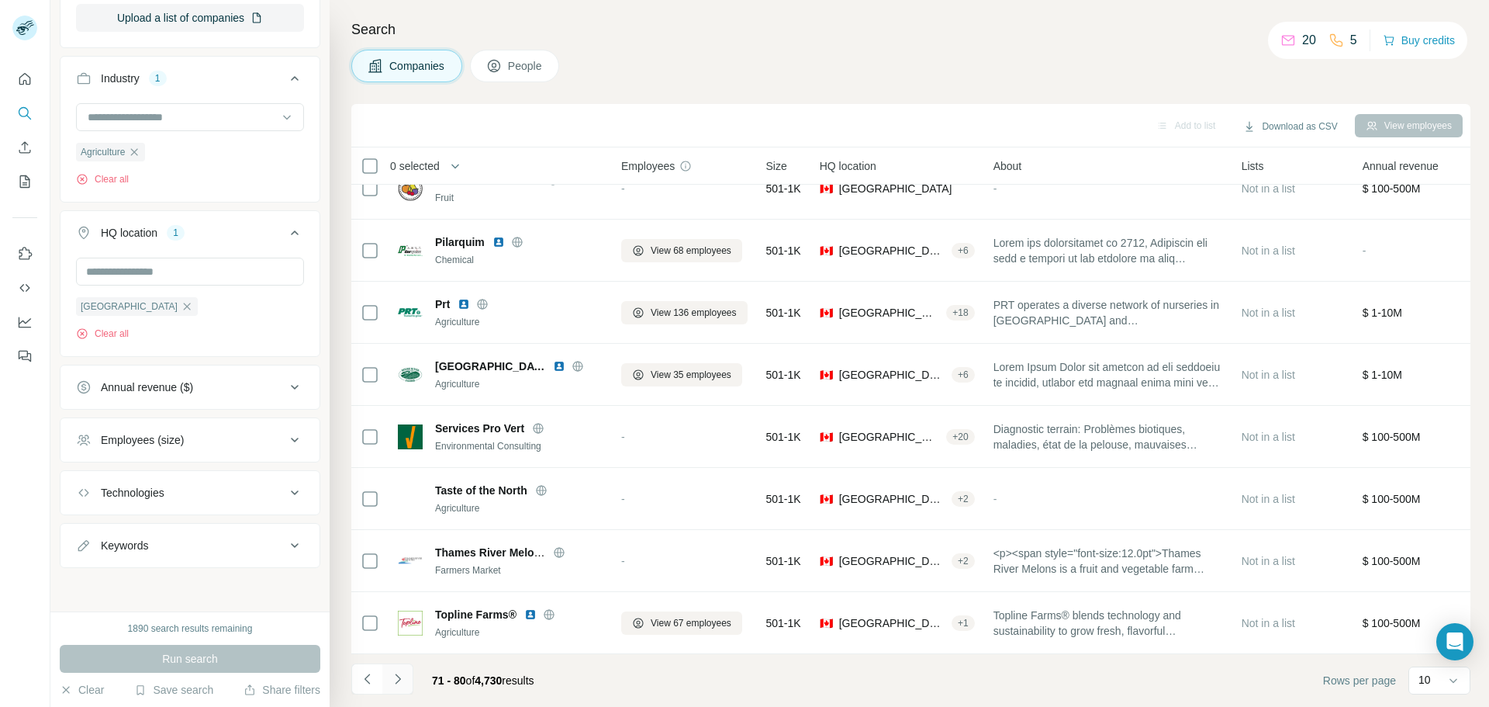
click at [399, 670] on button "Navigate to next page" at bounding box center [397, 678] width 31 height 31
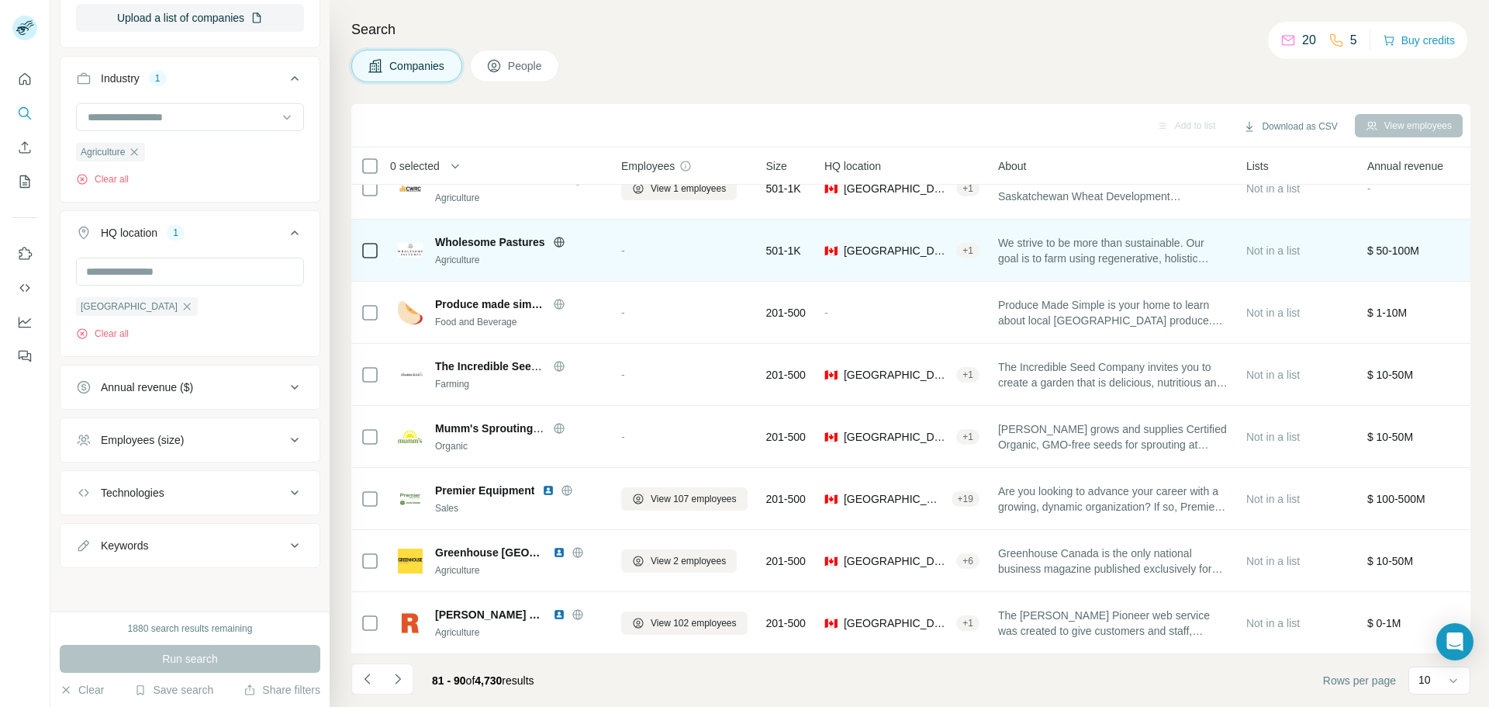
scroll to position [155, 0]
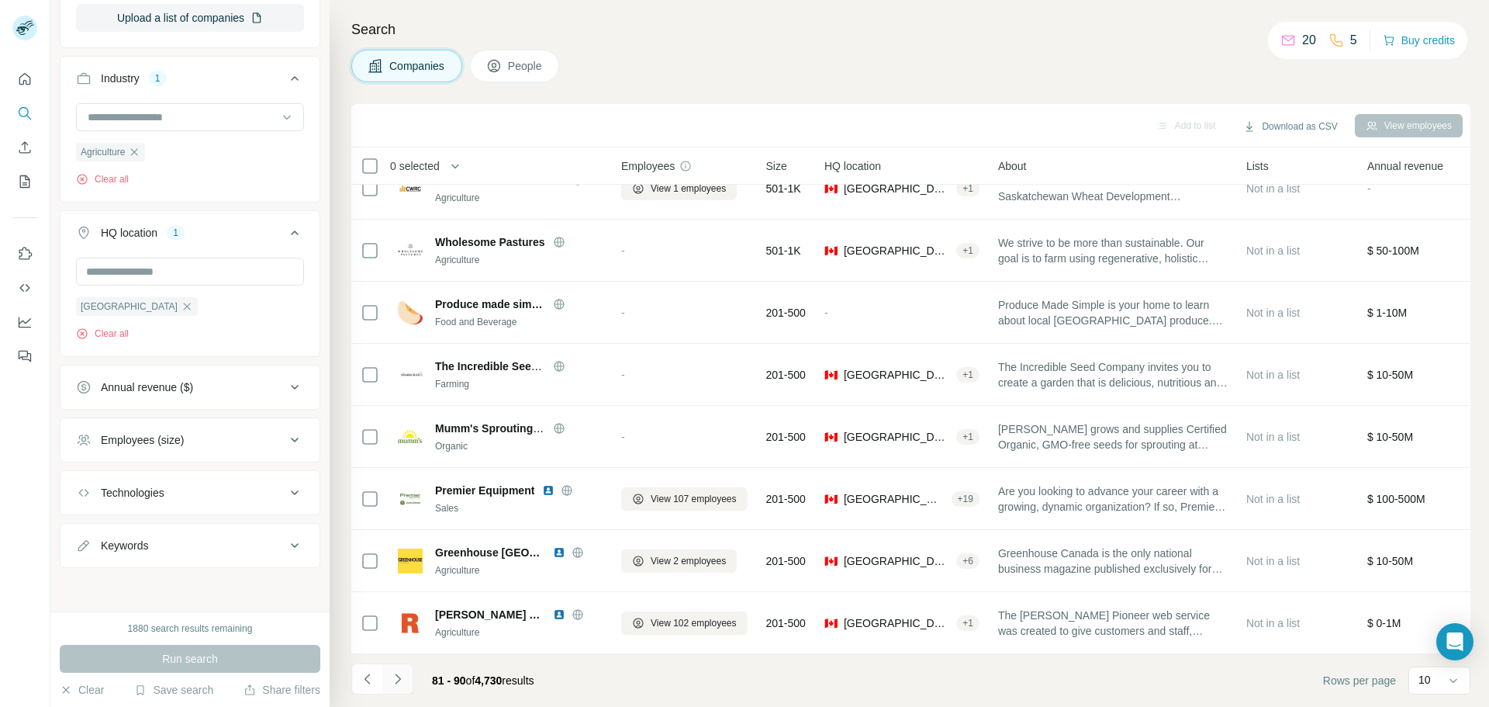
click at [400, 682] on icon "Navigate to next page" at bounding box center [398, 679] width 16 height 16
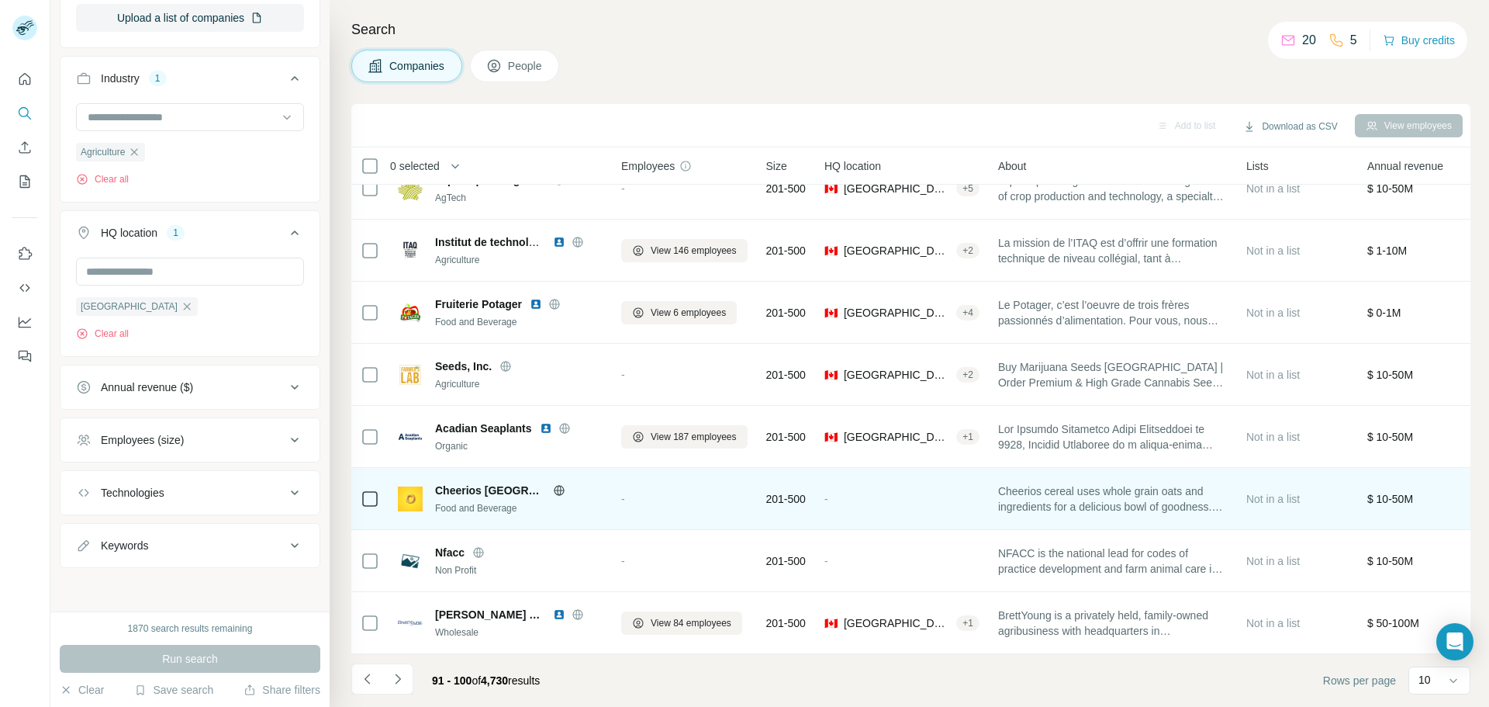
scroll to position [159, 0]
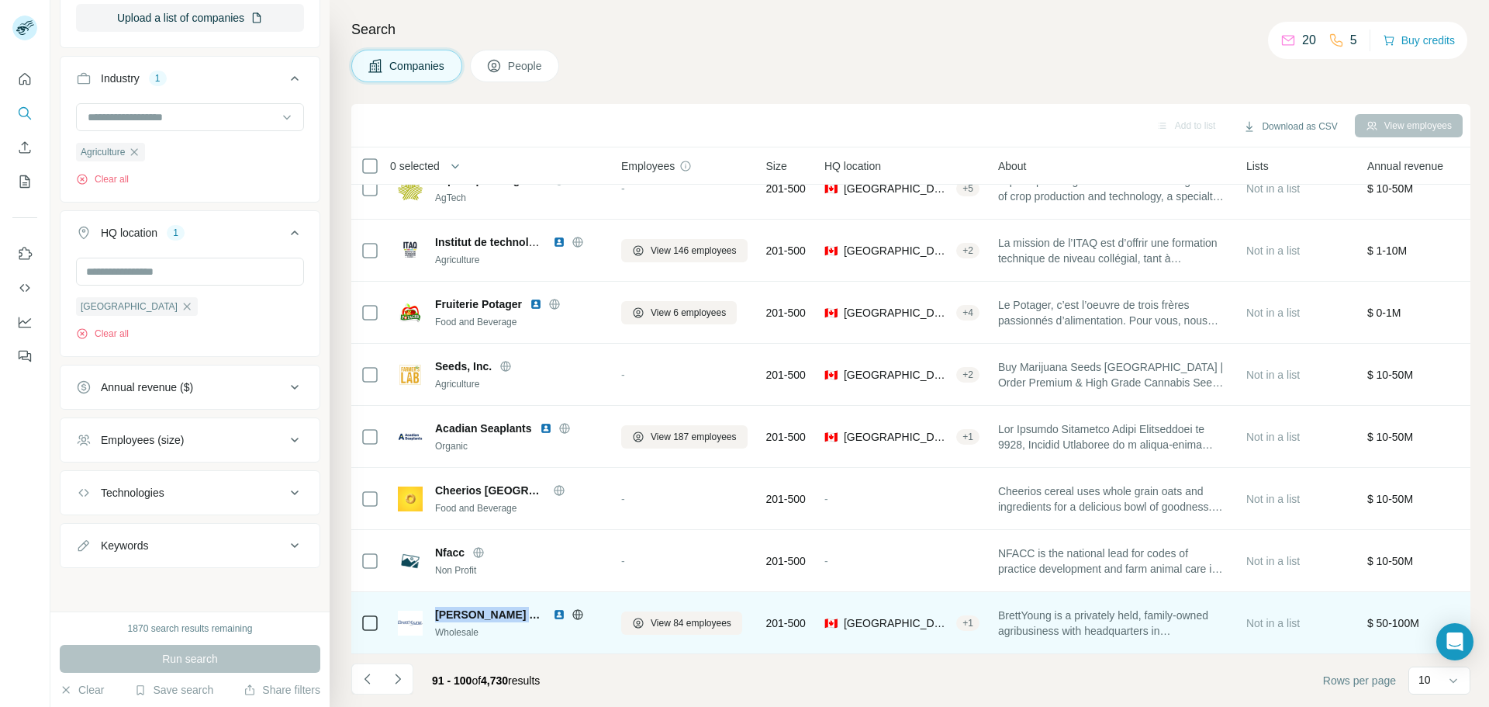
drag, startPoint x: 435, startPoint y: 605, endPoint x: 532, endPoint y: 606, distance: 97.0
click at [532, 607] on span "[PERSON_NAME] Seeds" at bounding box center [490, 615] width 110 height 16
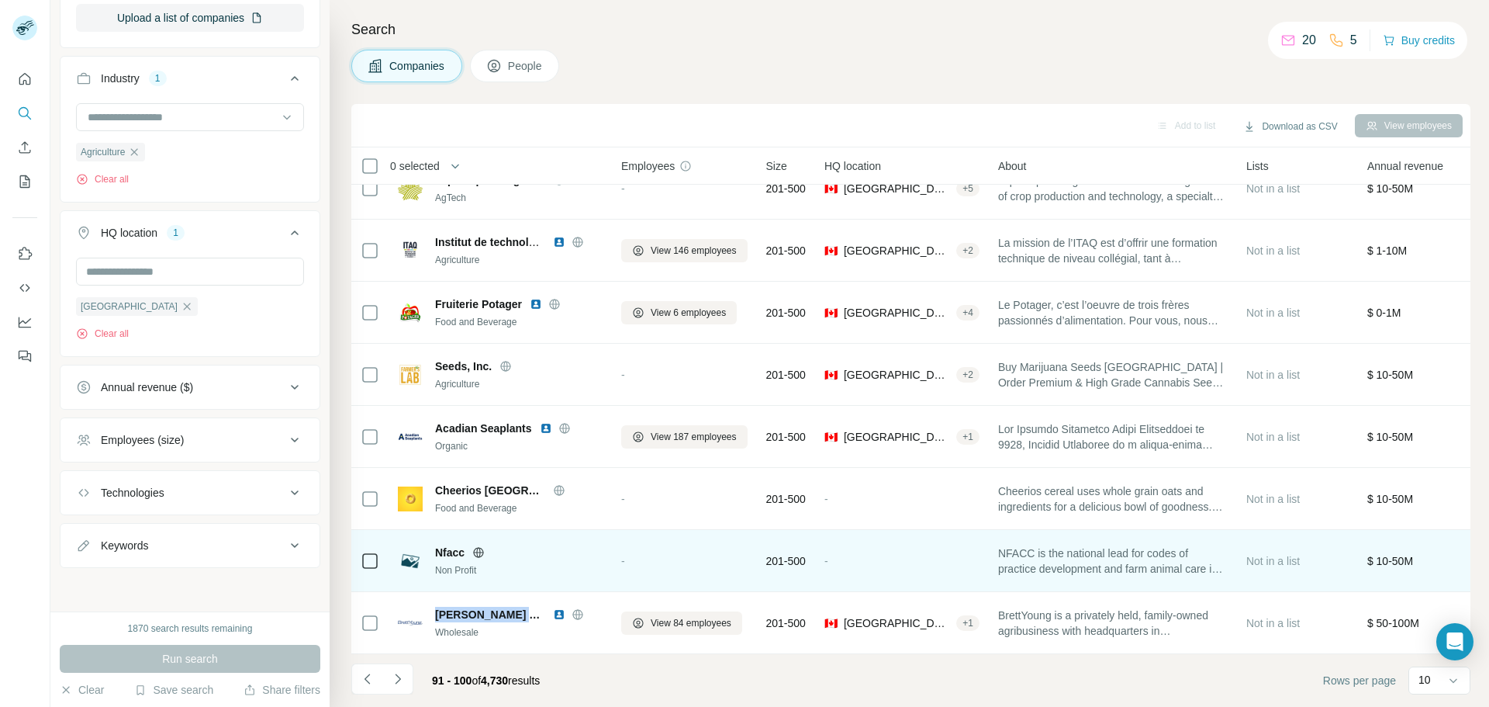
copy span "[PERSON_NAME] Seeds"
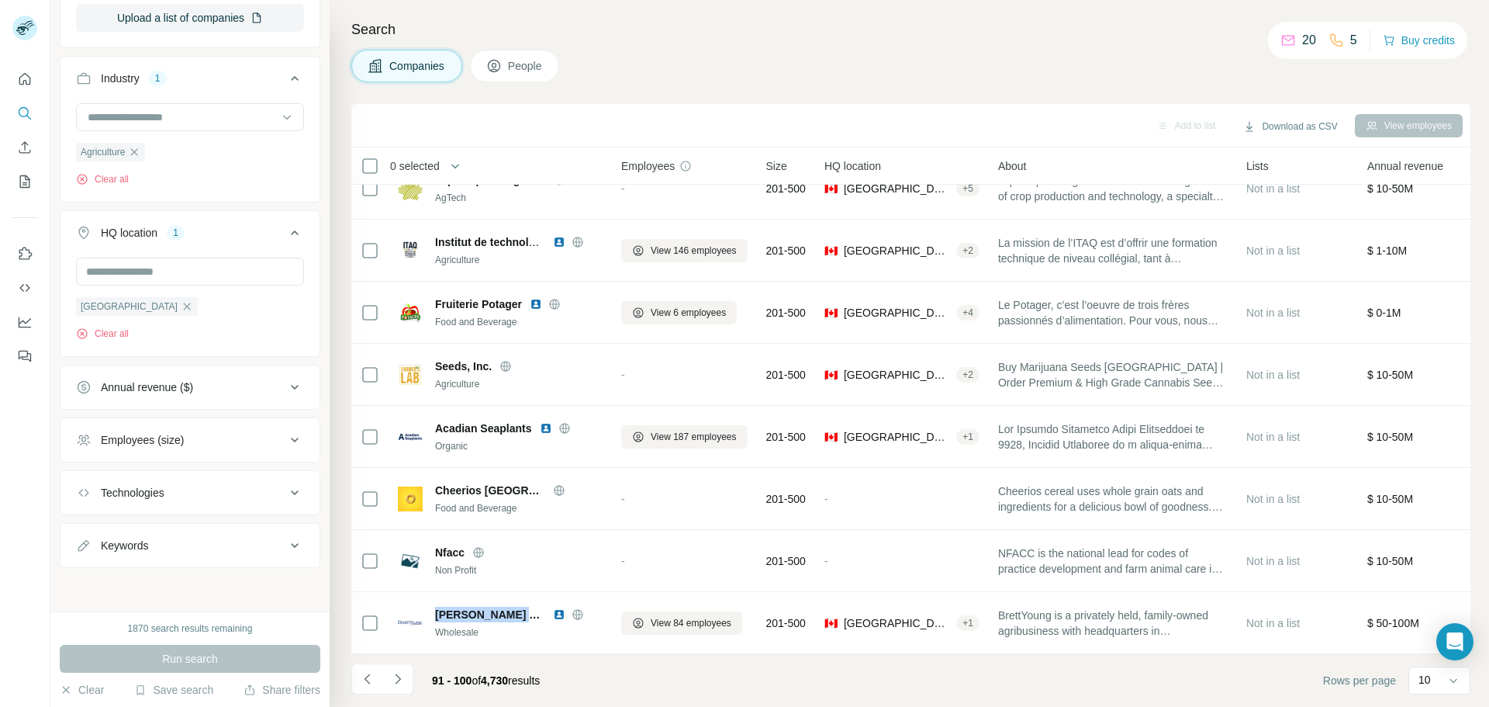
scroll to position [233, 0]
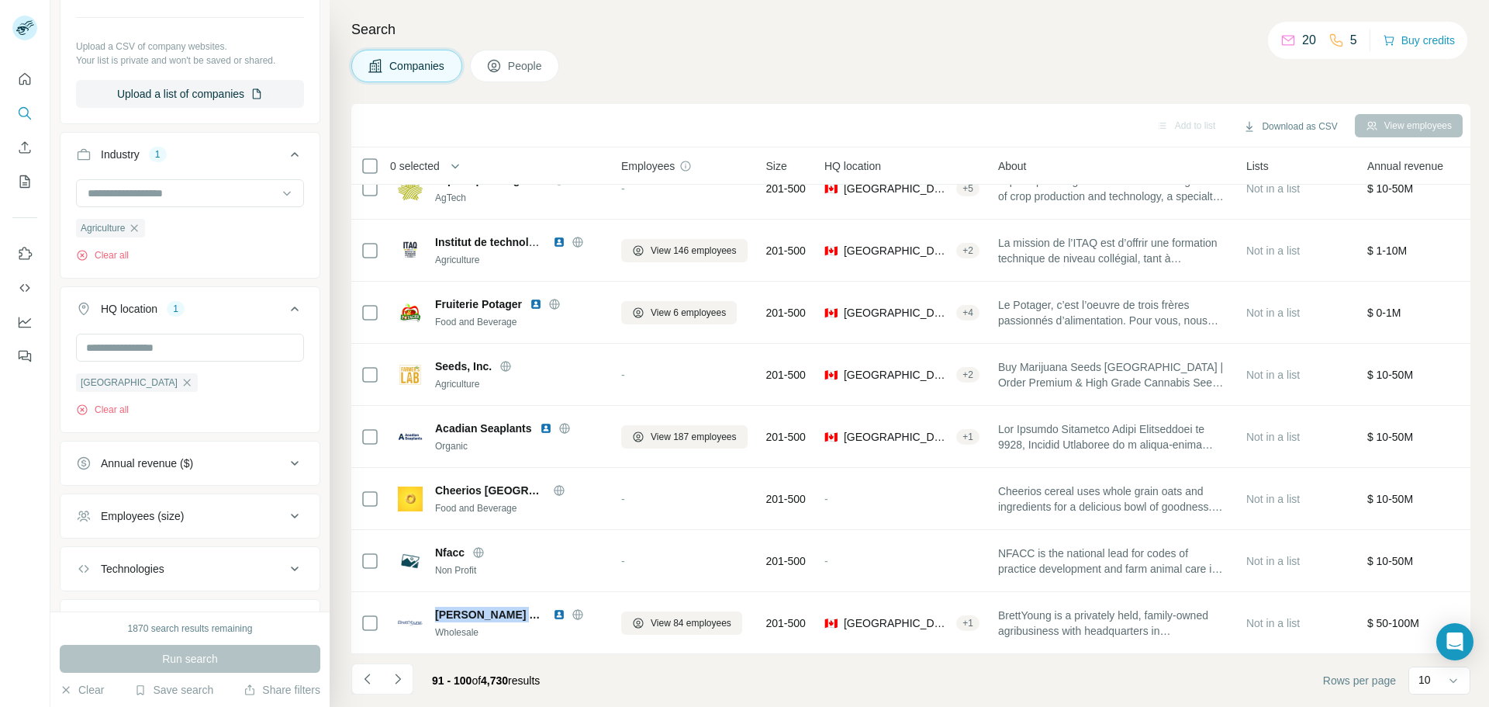
click at [138, 224] on icon "button" at bounding box center [134, 228] width 12 height 12
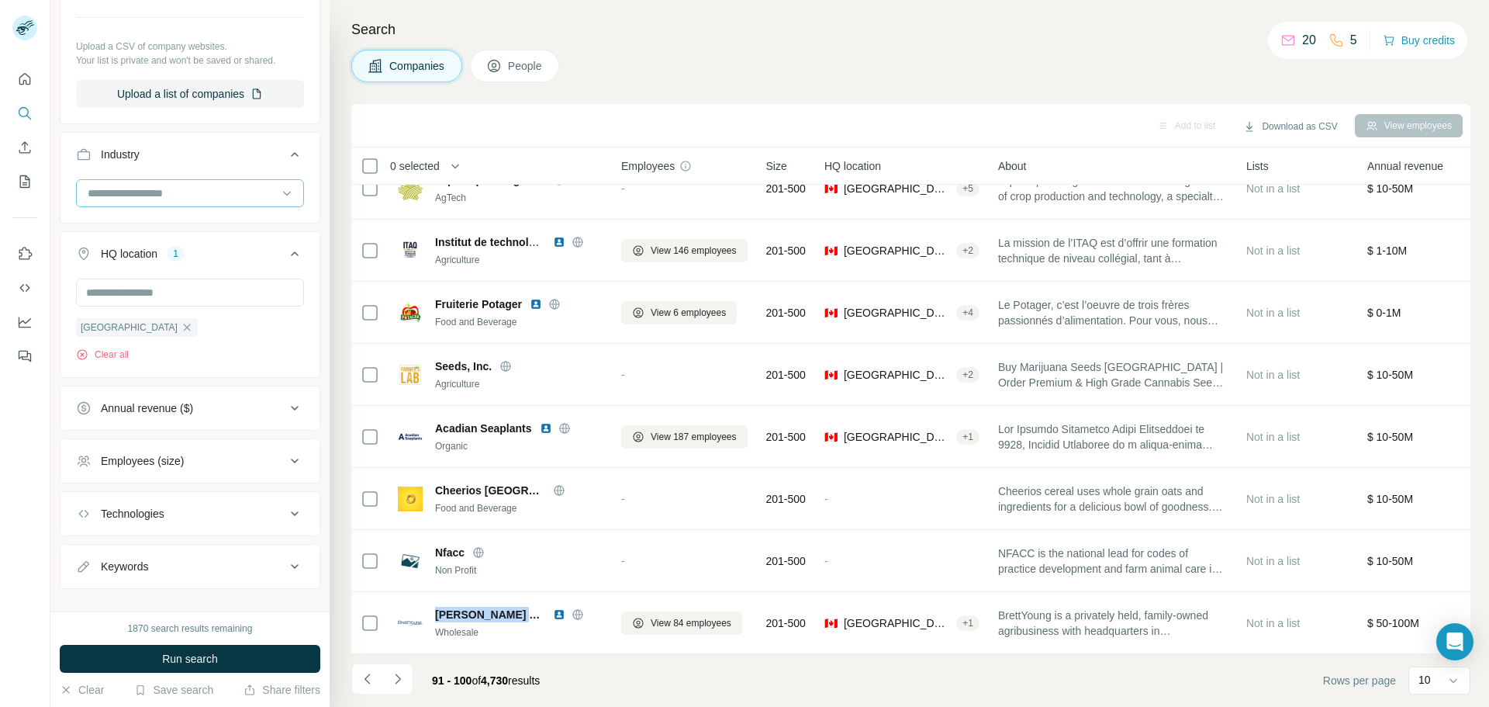
click at [230, 198] on input at bounding box center [182, 193] width 192 height 17
type input "***"
click at [201, 236] on div "Retail" at bounding box center [184, 228] width 209 height 28
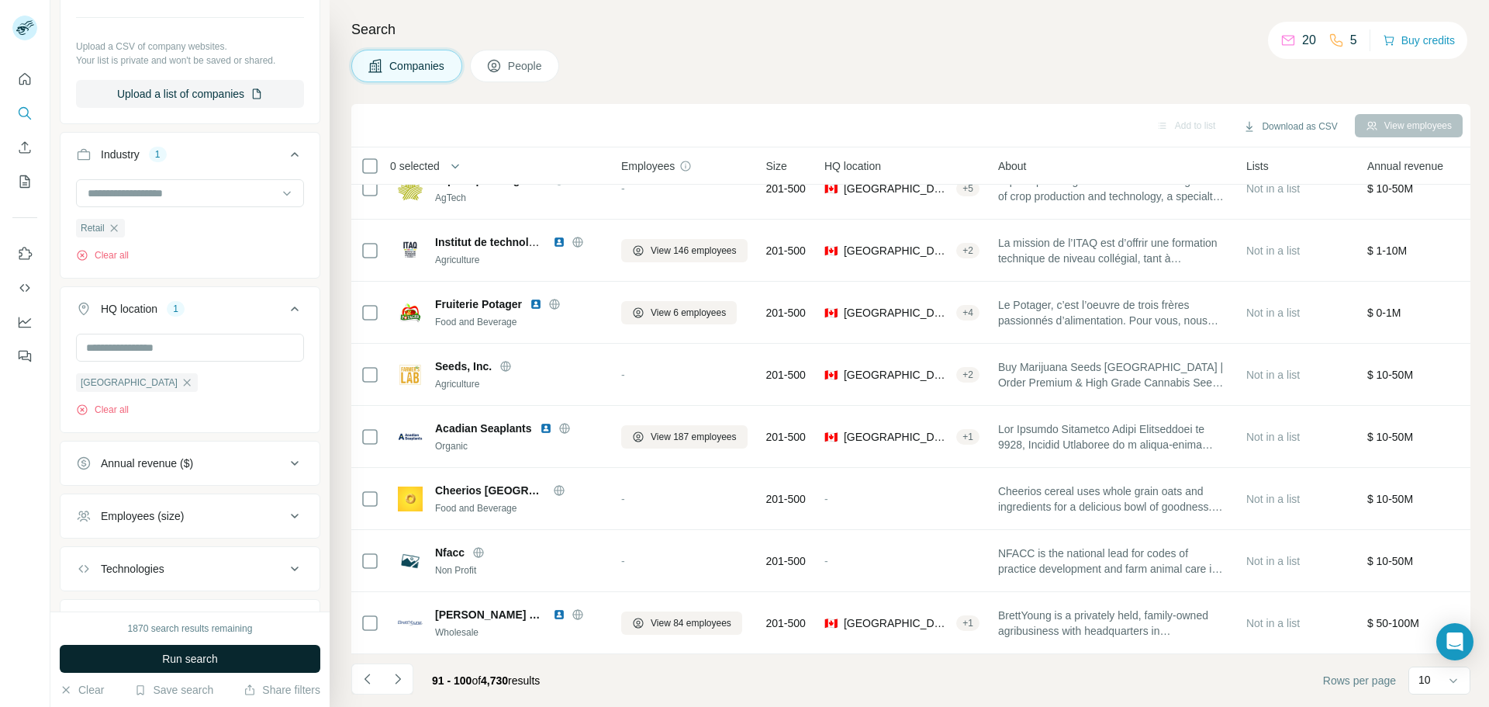
click at [208, 665] on span "Run search" at bounding box center [190, 659] width 56 height 16
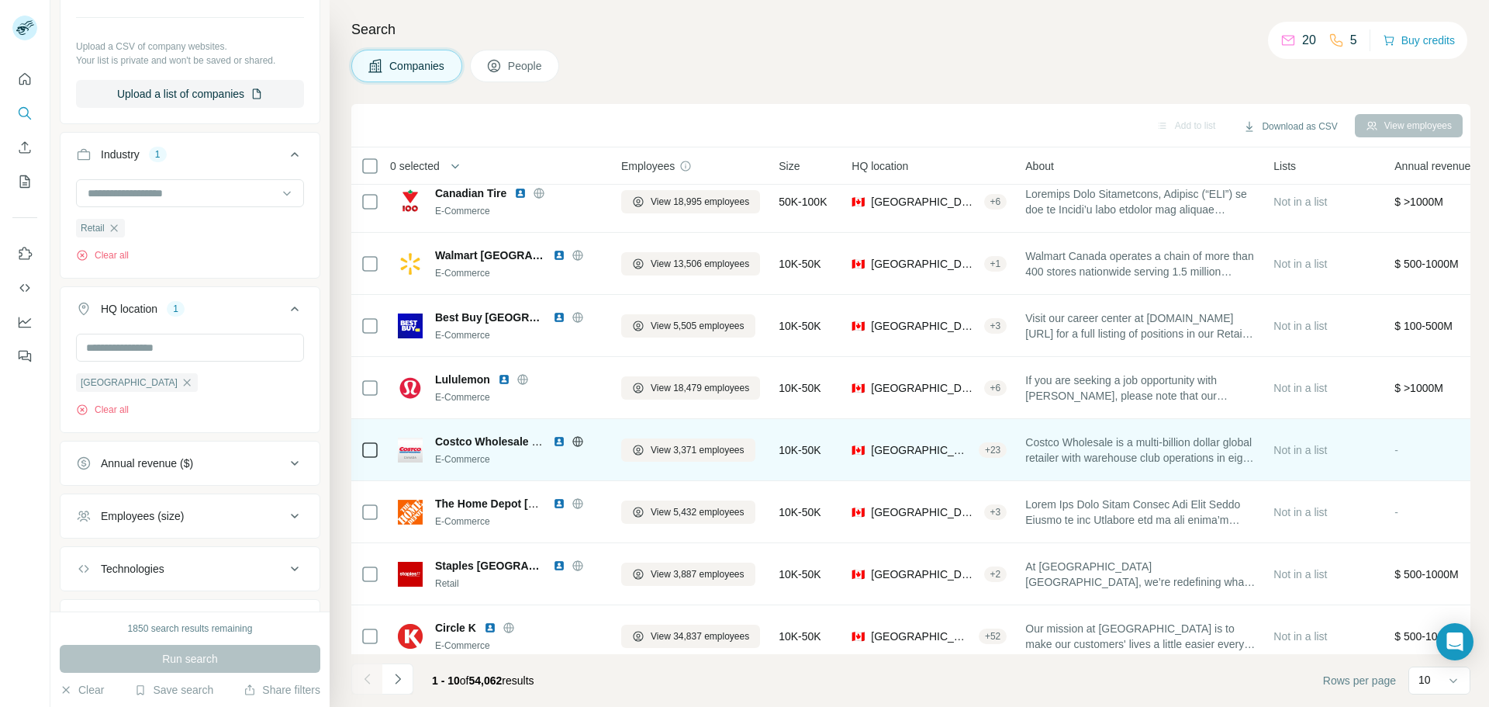
scroll to position [159, 0]
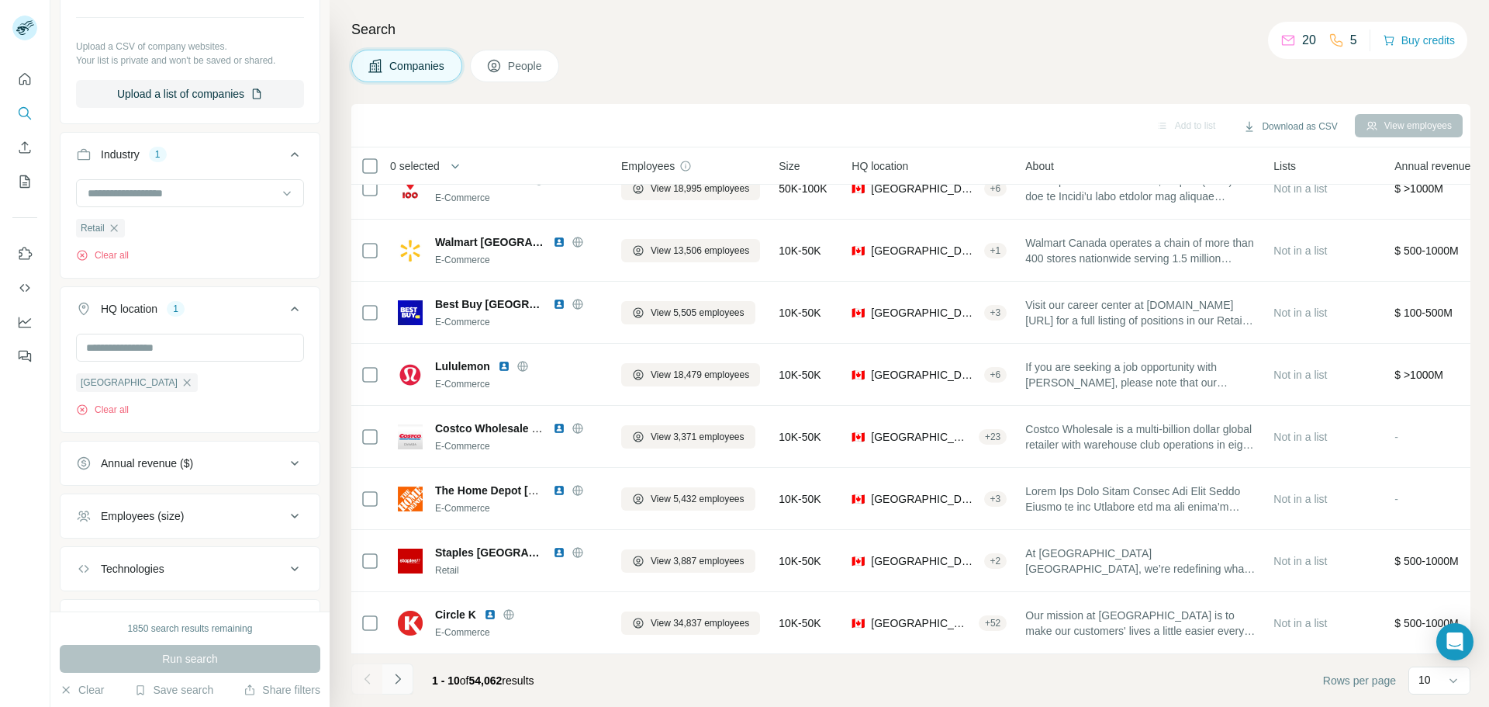
click at [403, 685] on icon "Navigate to next page" at bounding box center [398, 679] width 16 height 16
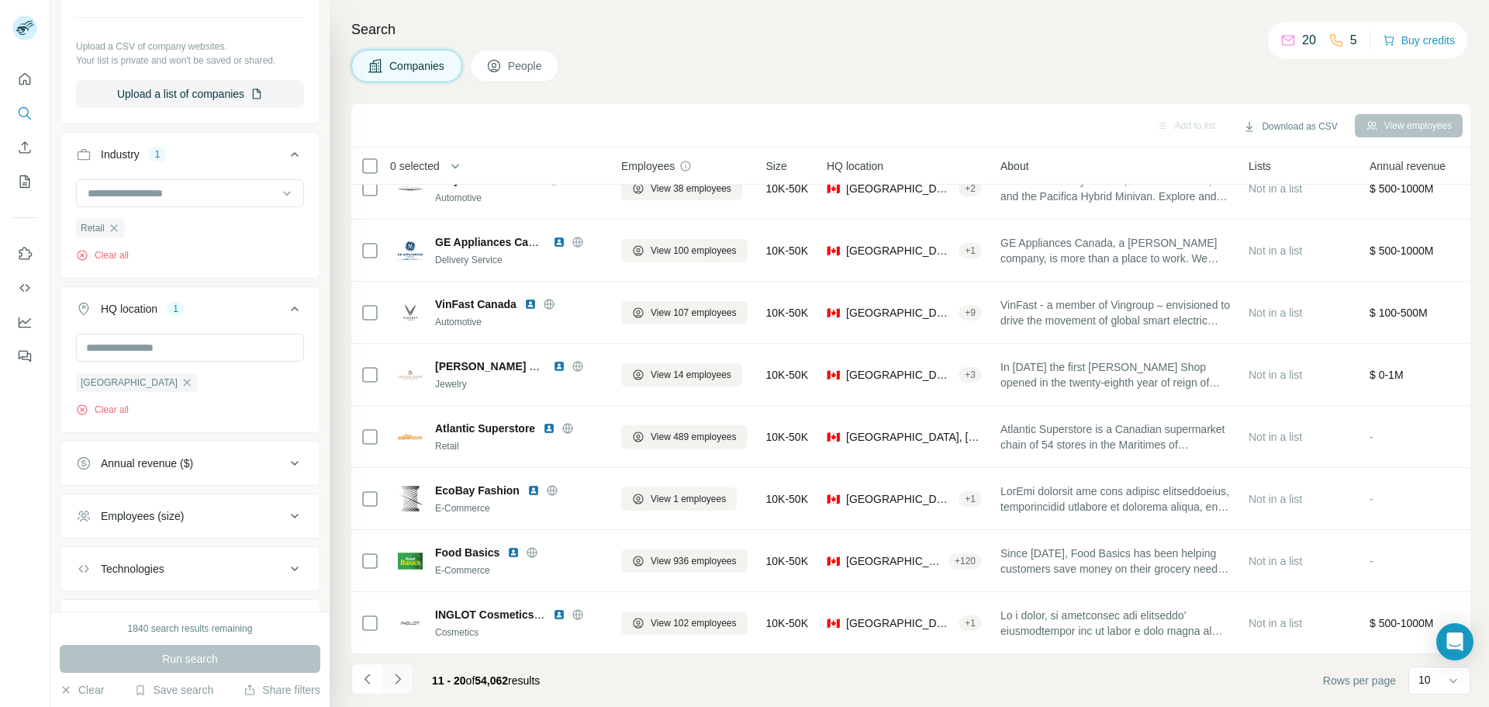
click at [407, 679] on button "Navigate to next page" at bounding box center [397, 678] width 31 height 31
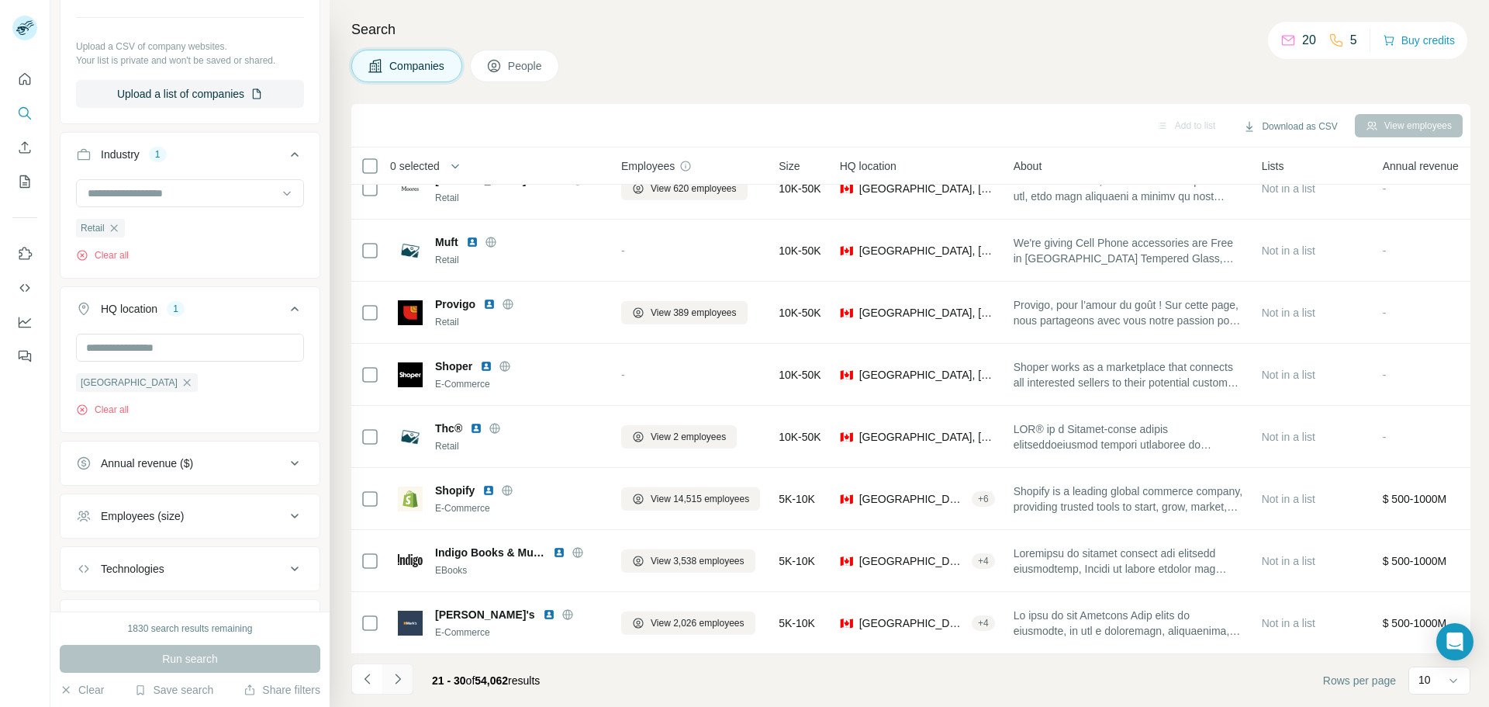
click at [400, 675] on icon "Navigate to next page" at bounding box center [398, 679] width 16 height 16
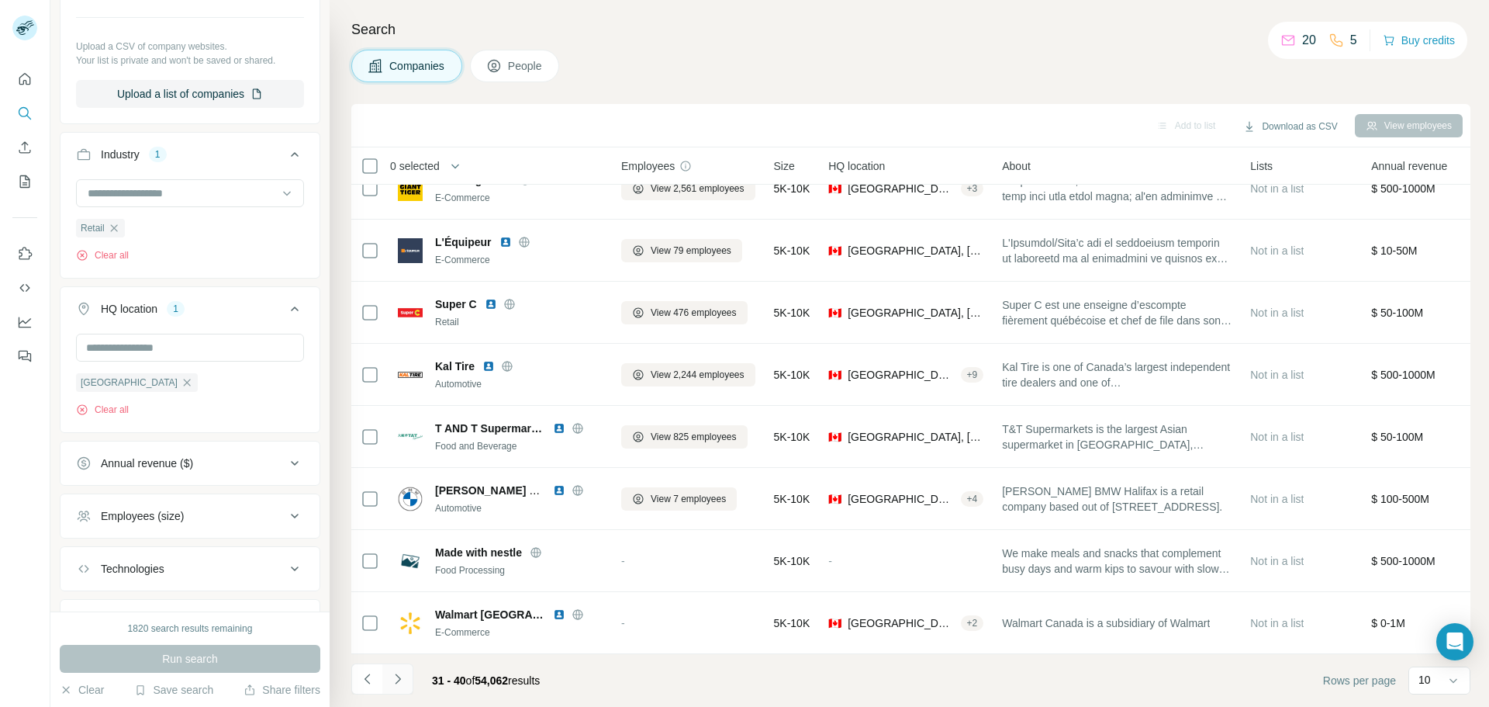
click at [396, 681] on icon "Navigate to next page" at bounding box center [398, 679] width 16 height 16
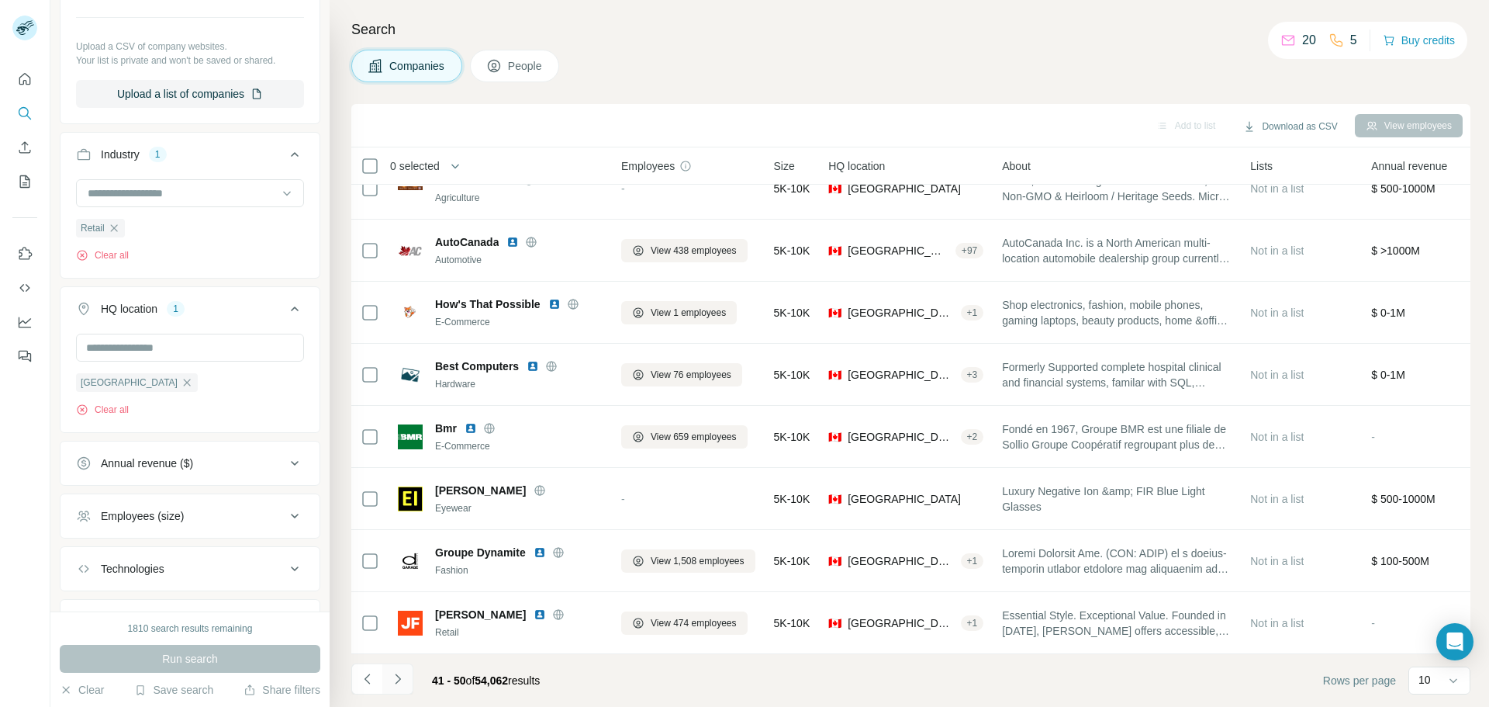
click at [397, 679] on icon "Navigate to next page" at bounding box center [398, 679] width 16 height 16
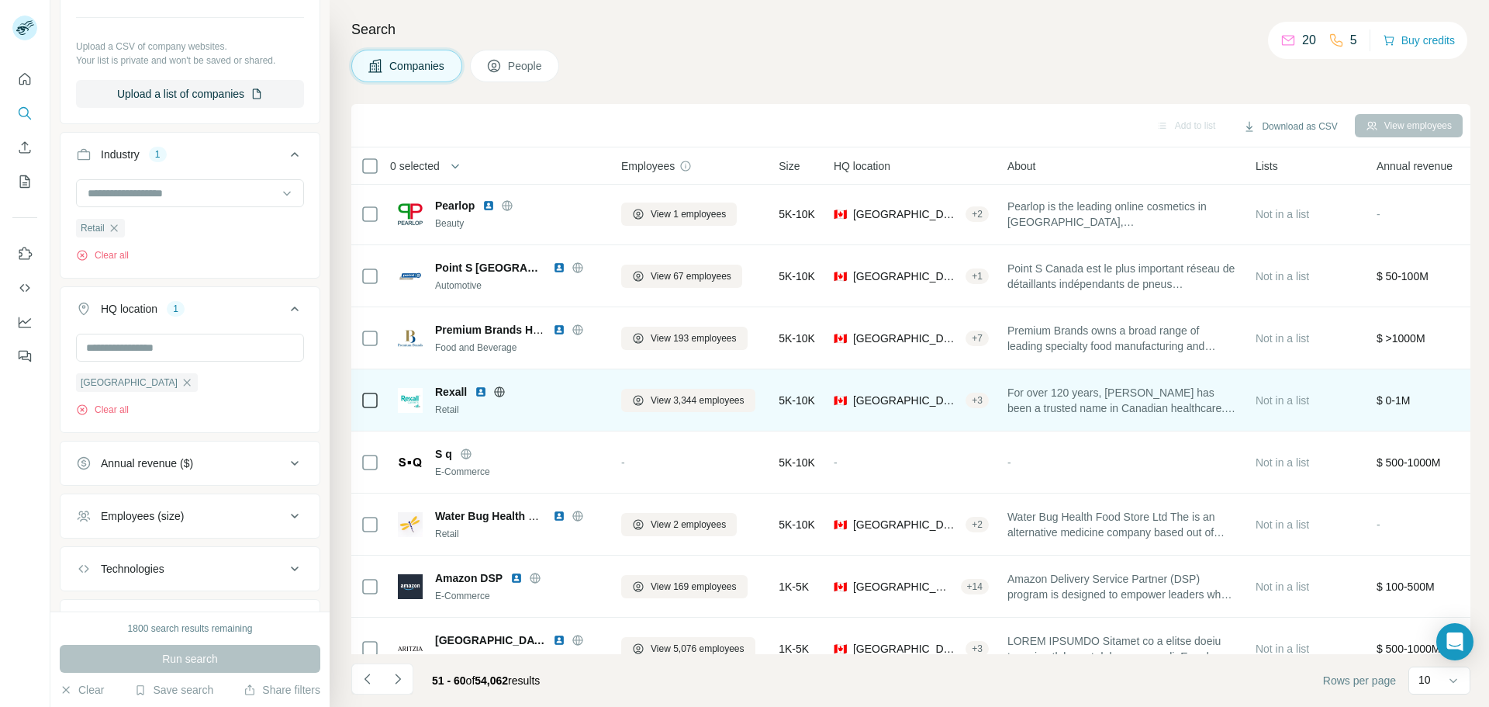
scroll to position [0, 0]
